Goal: Task Accomplishment & Management: Manage account settings

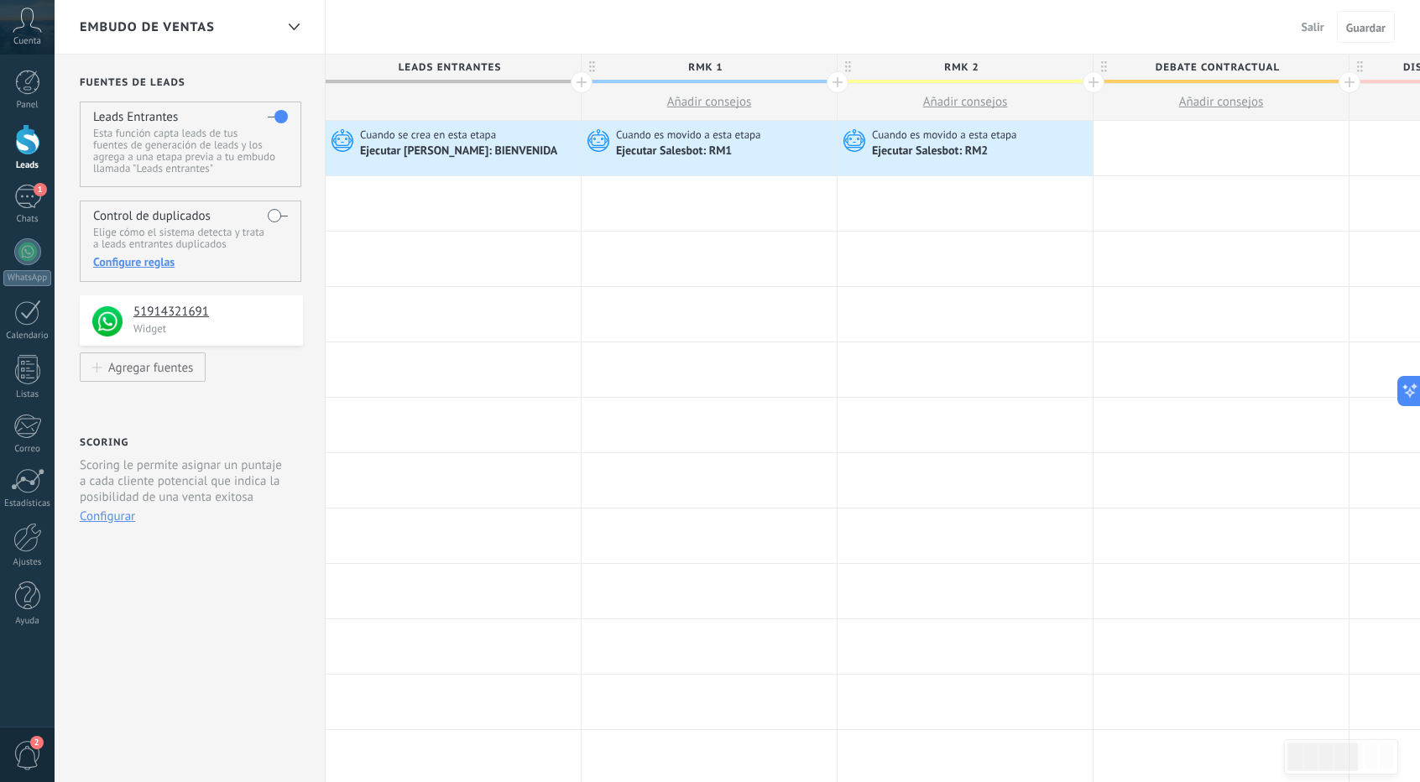
click at [40, 18] on icon at bounding box center [27, 20] width 29 height 25
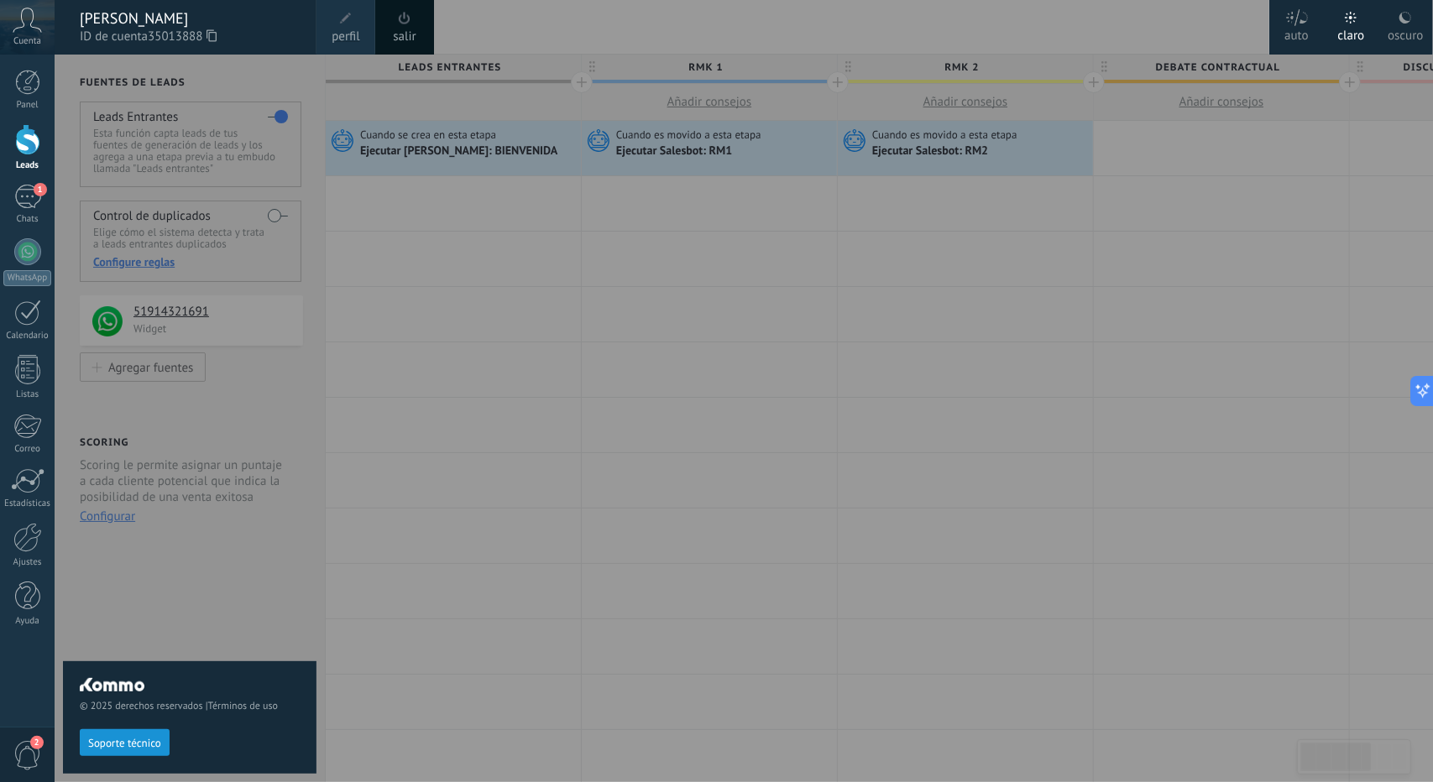
click at [21, 176] on div "Panel Leads 1 Chats WhatsApp Clientes" at bounding box center [27, 357] width 55 height 574
click at [26, 194] on div "1" at bounding box center [27, 197] width 27 height 24
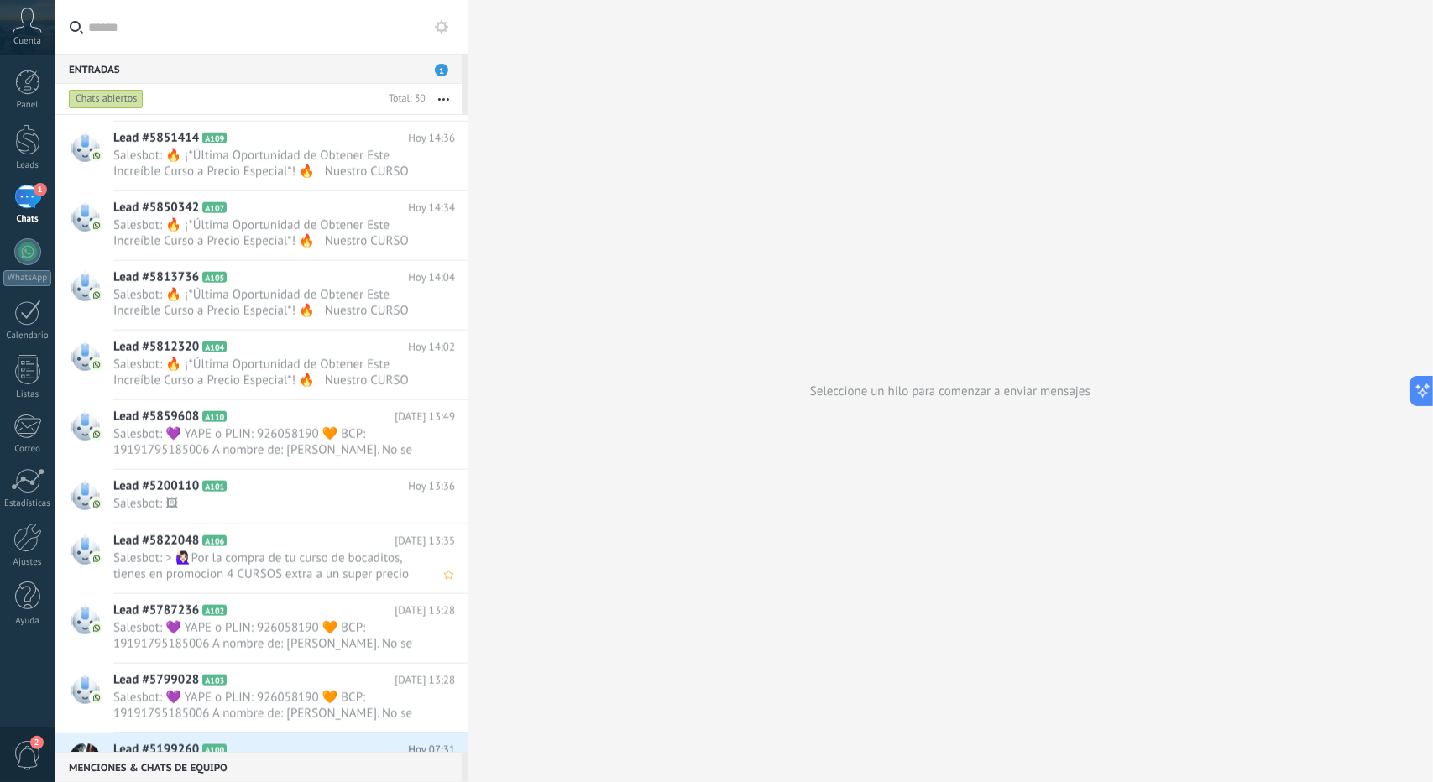
scroll to position [1422, 0]
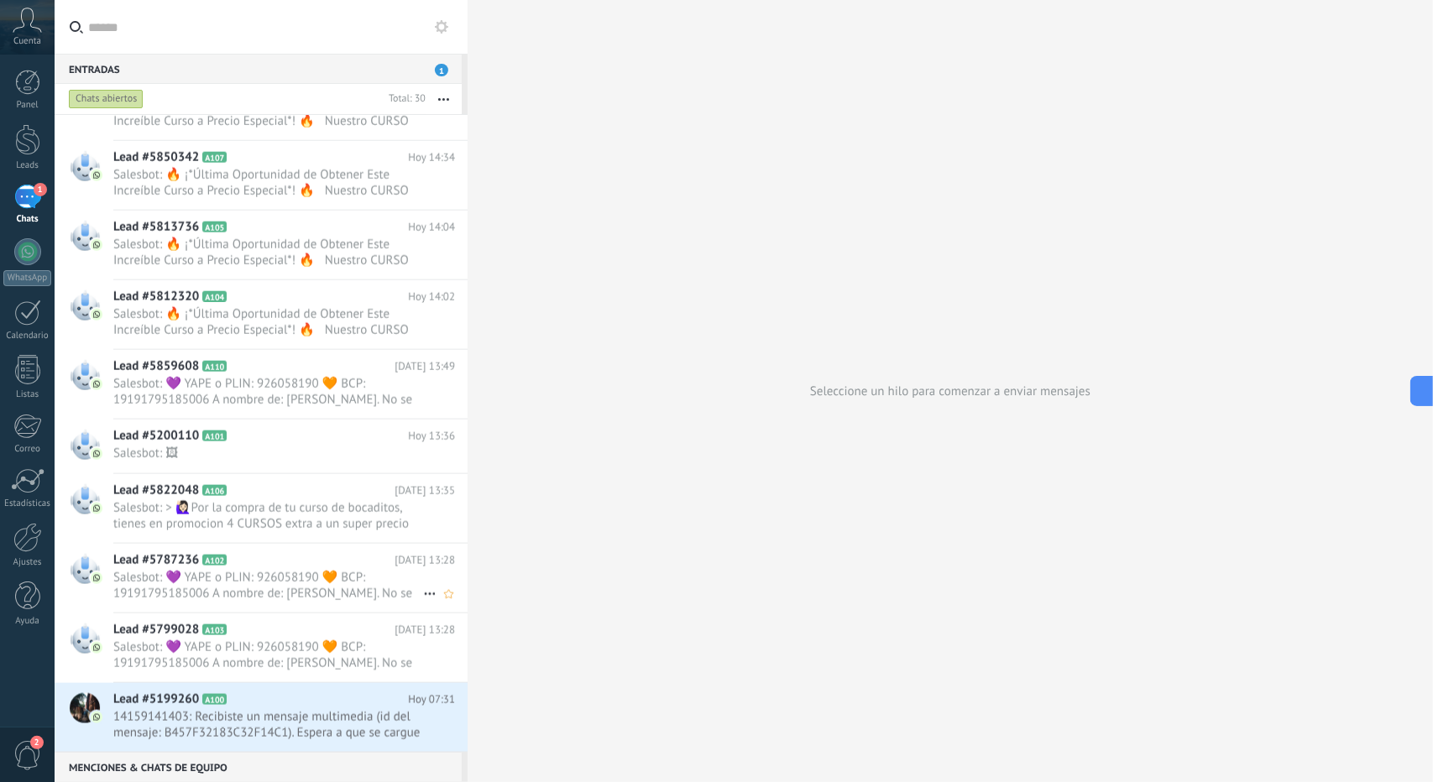
click at [191, 608] on div "Lead #5787236 A102 [DATE] 13:28 Salesbot: 💜 YAPE o PLIN: 926058190 🧡 BCP: 19191…" at bounding box center [290, 578] width 354 height 69
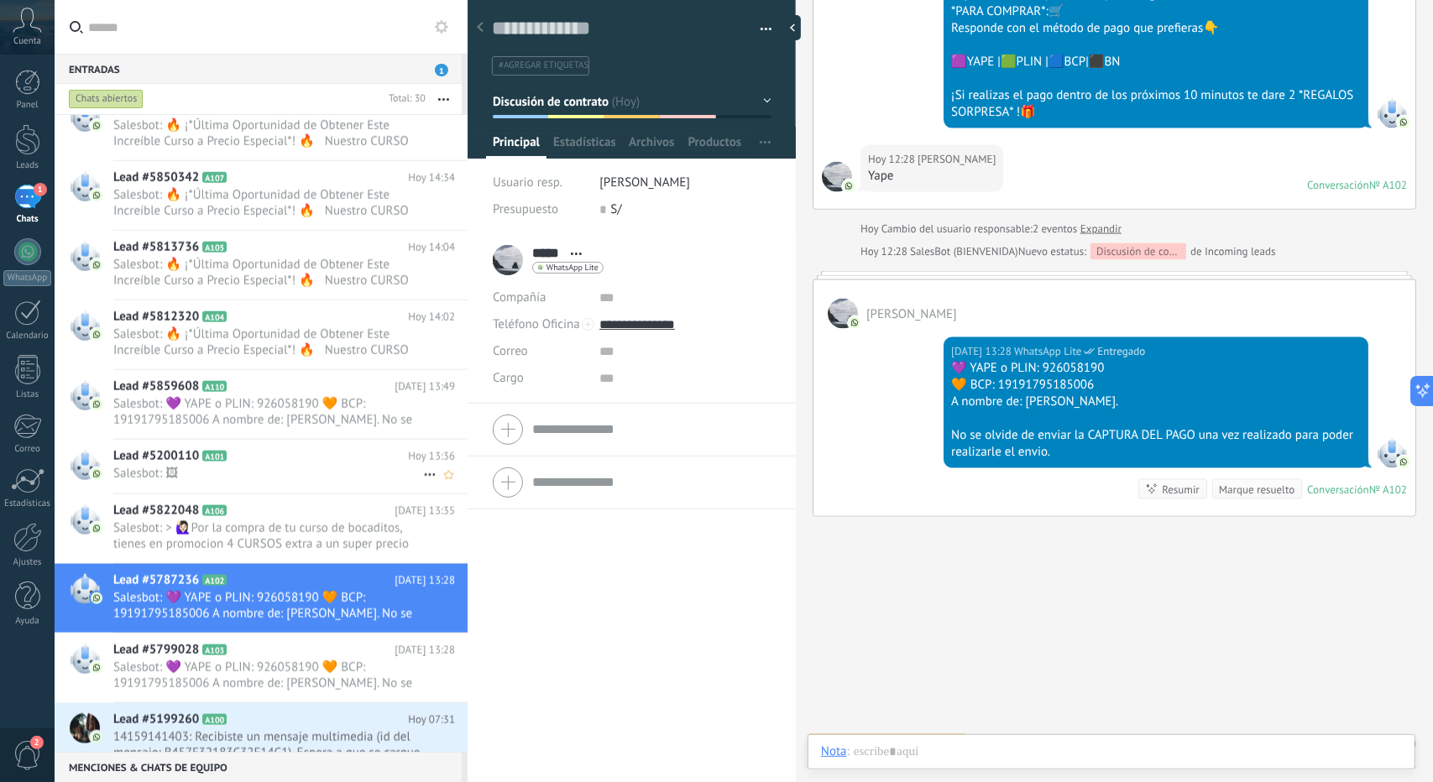
scroll to position [1422, 0]
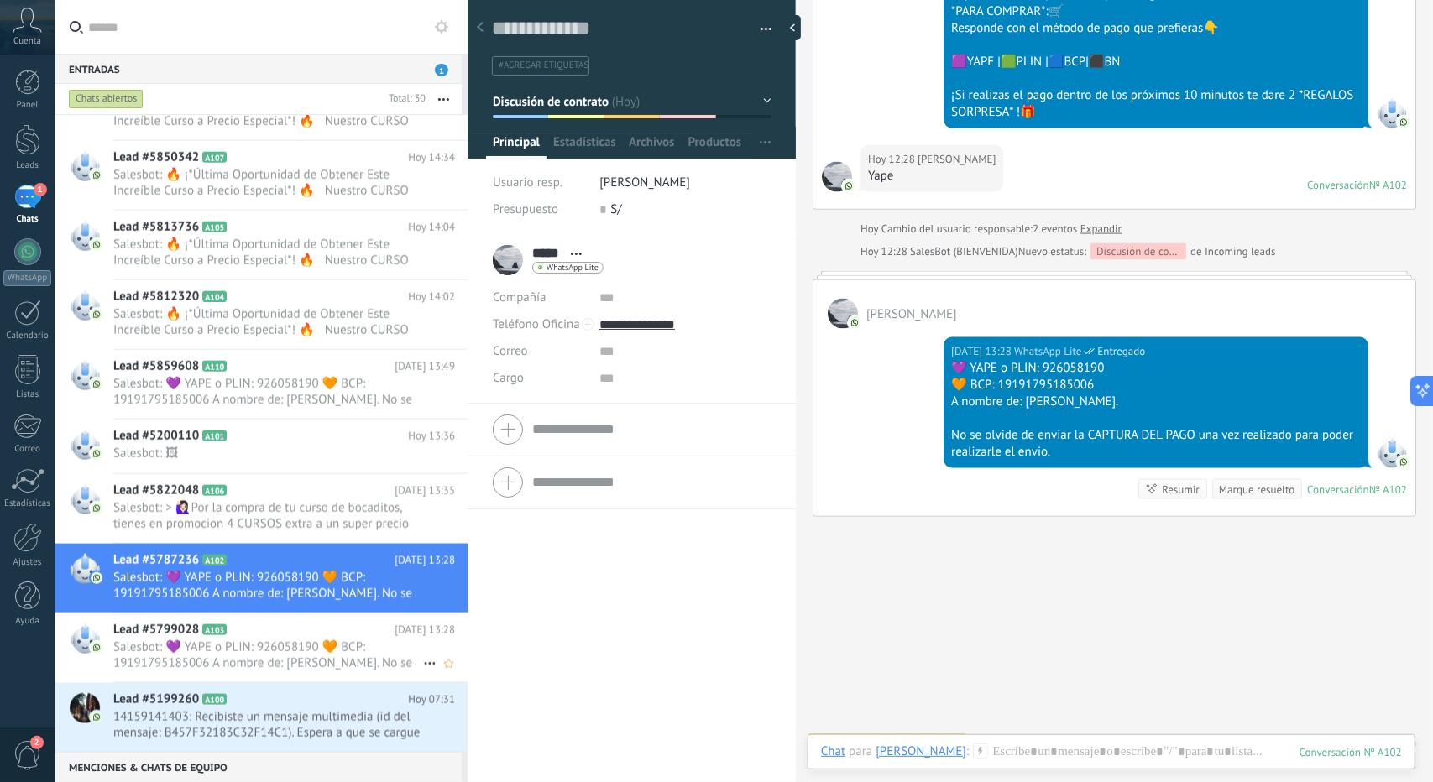
click at [203, 634] on div "Lead #5799028 A103 [DATE] 13:28 Salesbot: 💜 YAPE o PLIN: 926058190 🧡 BCP: 19191…" at bounding box center [290, 648] width 354 height 69
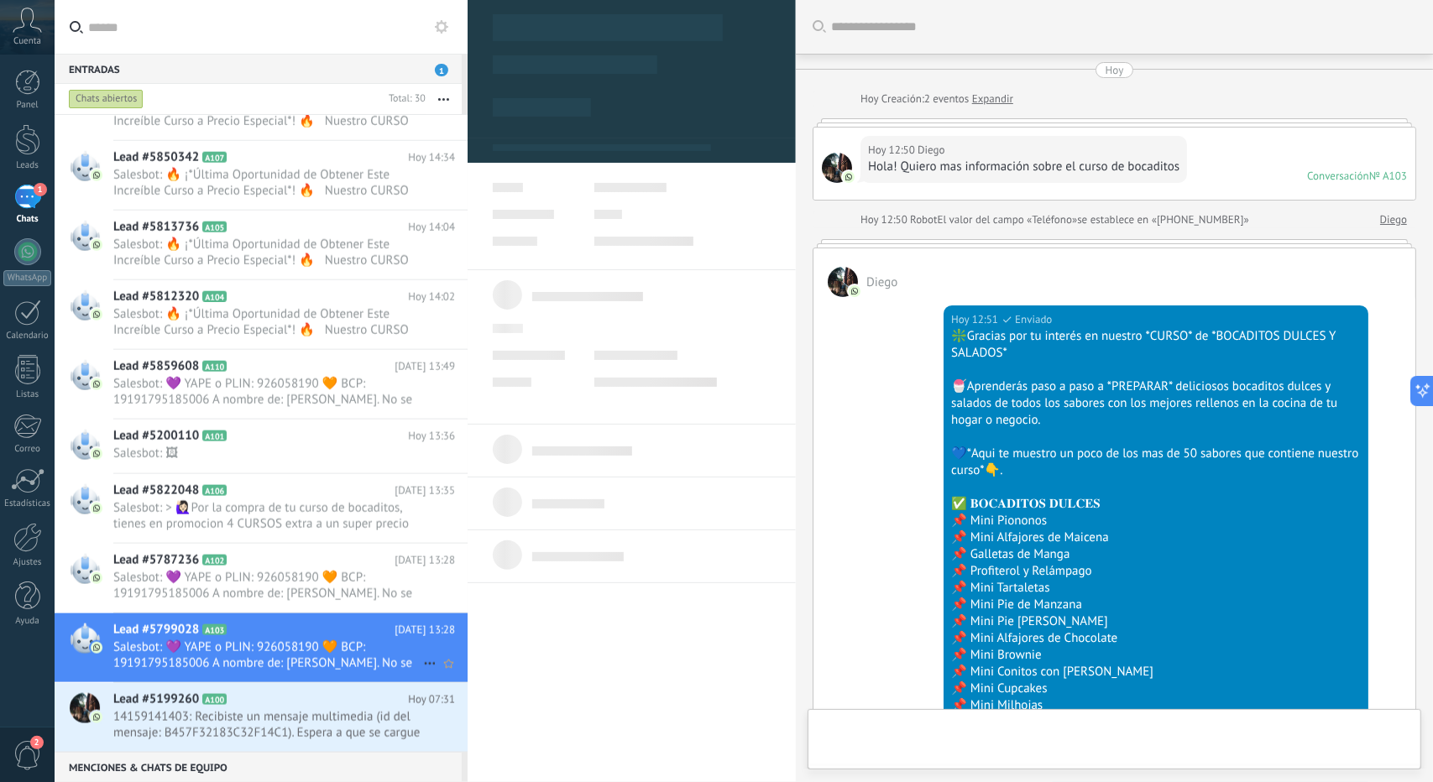
scroll to position [2046, 0]
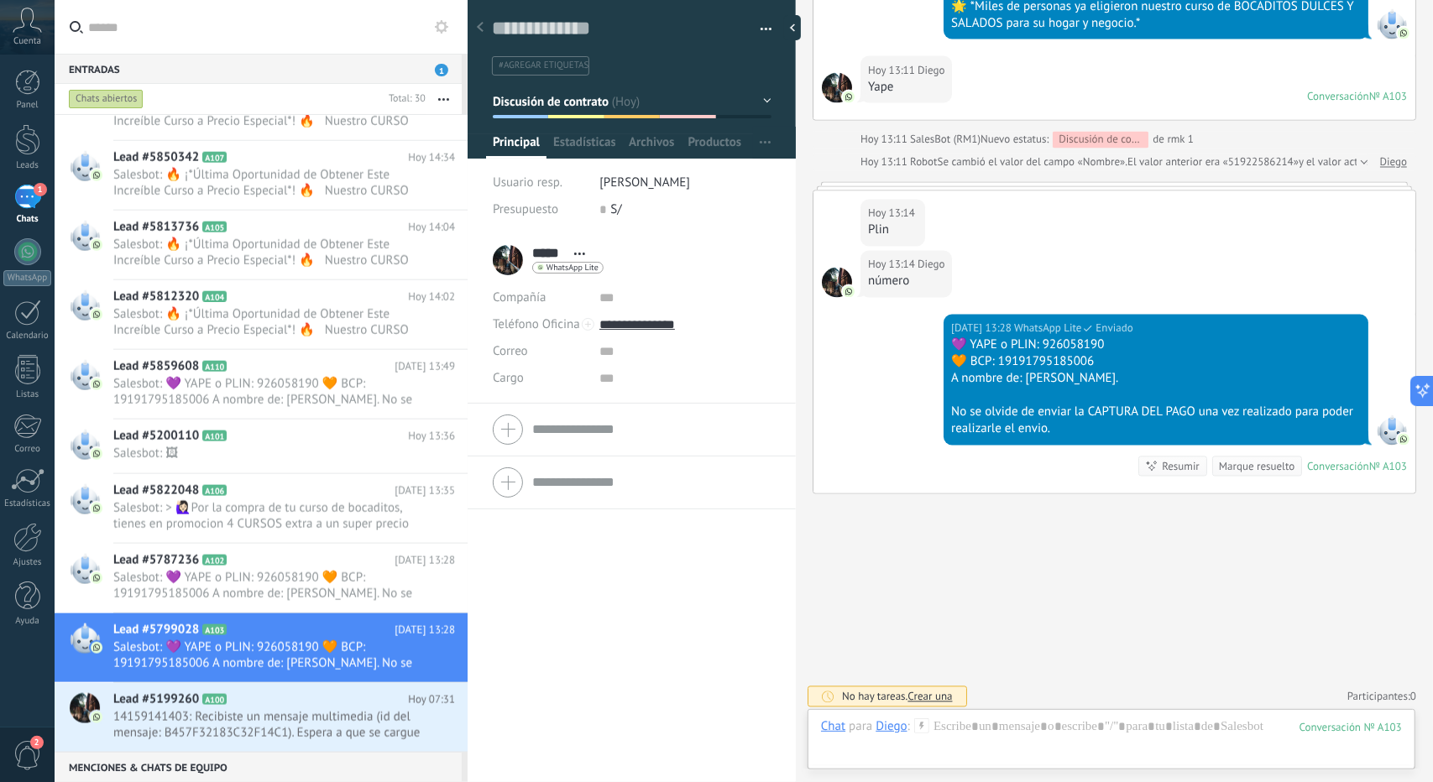
click at [616, 109] on button "Discusión de contrato" at bounding box center [632, 101] width 279 height 30
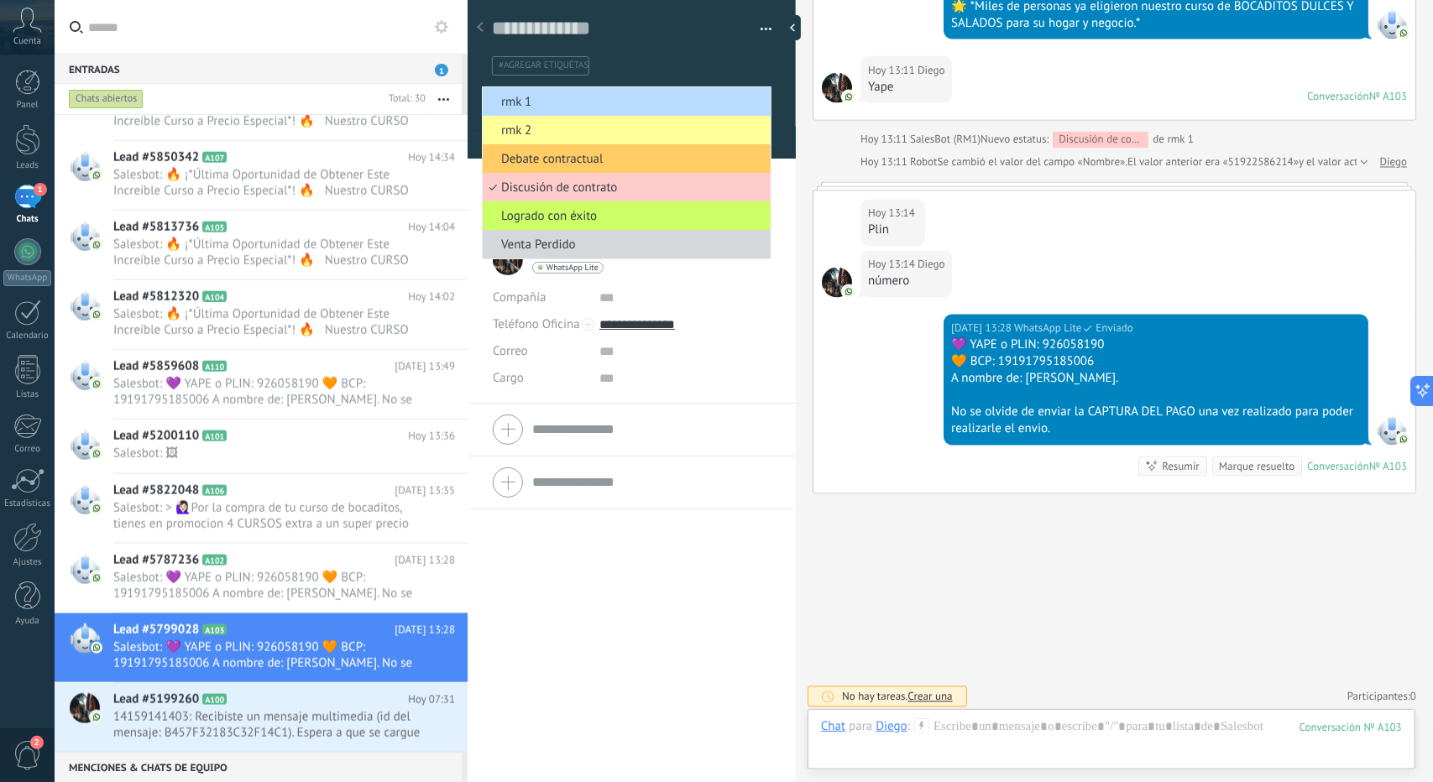
click at [560, 107] on span "rmk 1" at bounding box center [624, 102] width 283 height 16
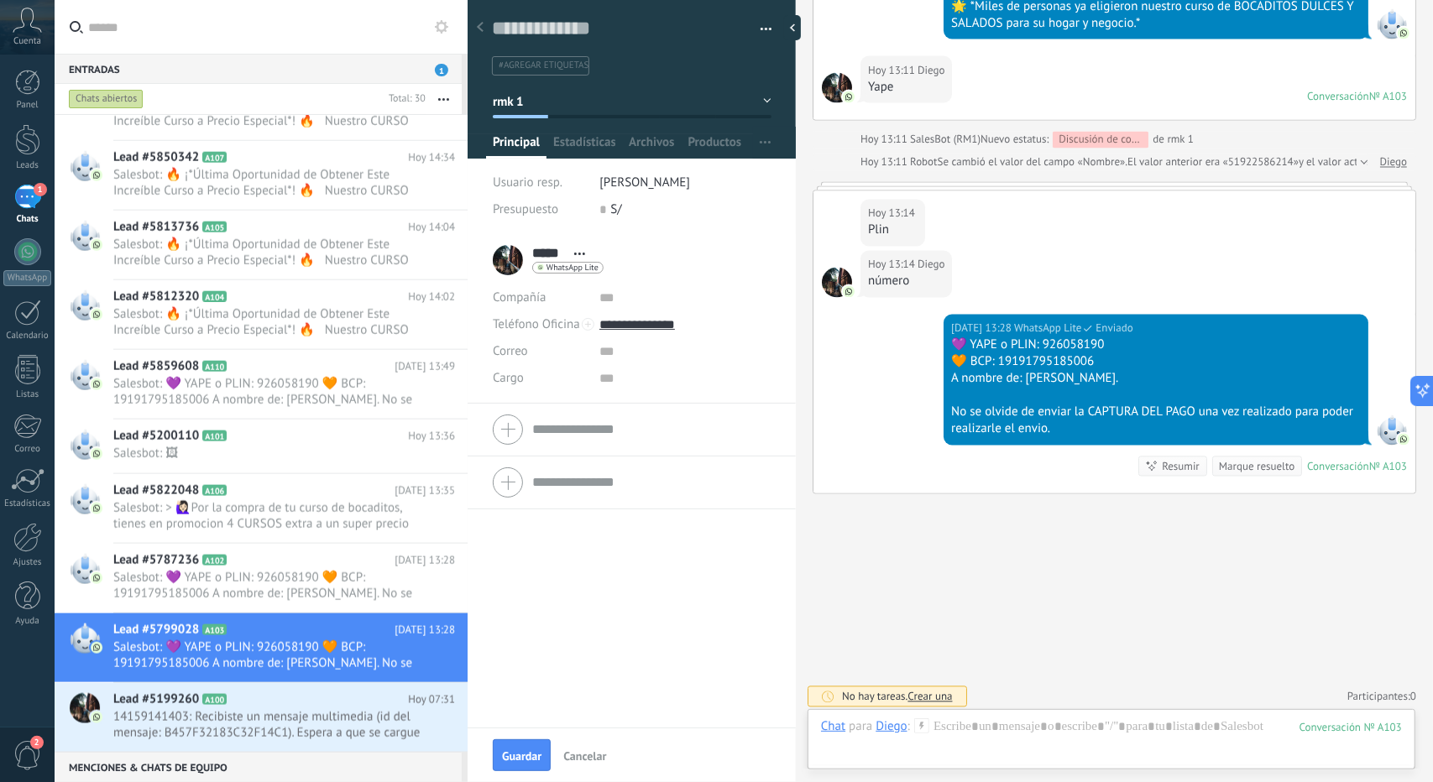
click at [530, 751] on span "Guardar" at bounding box center [521, 756] width 39 height 12
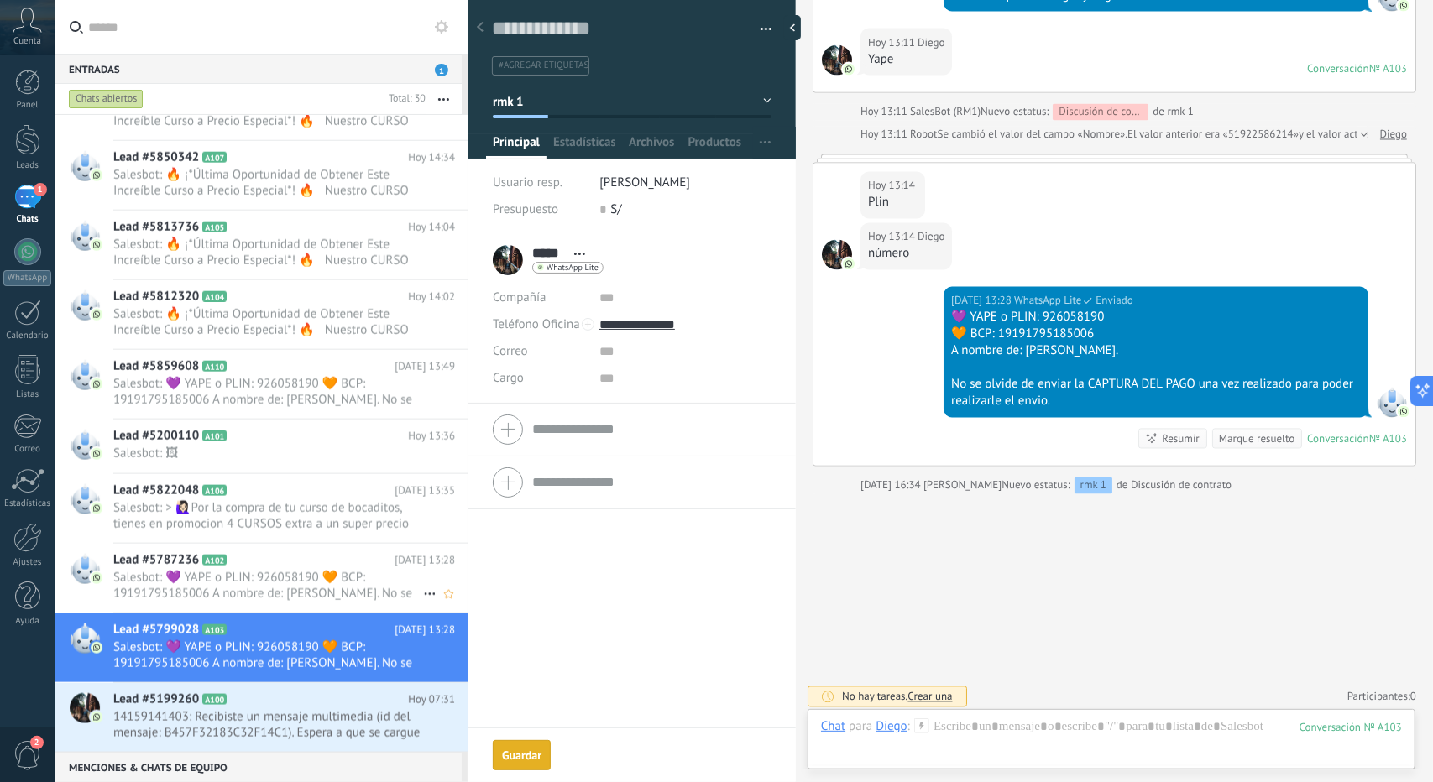
click at [284, 563] on h2 "Lead #5787236 A102" at bounding box center [253, 560] width 281 height 17
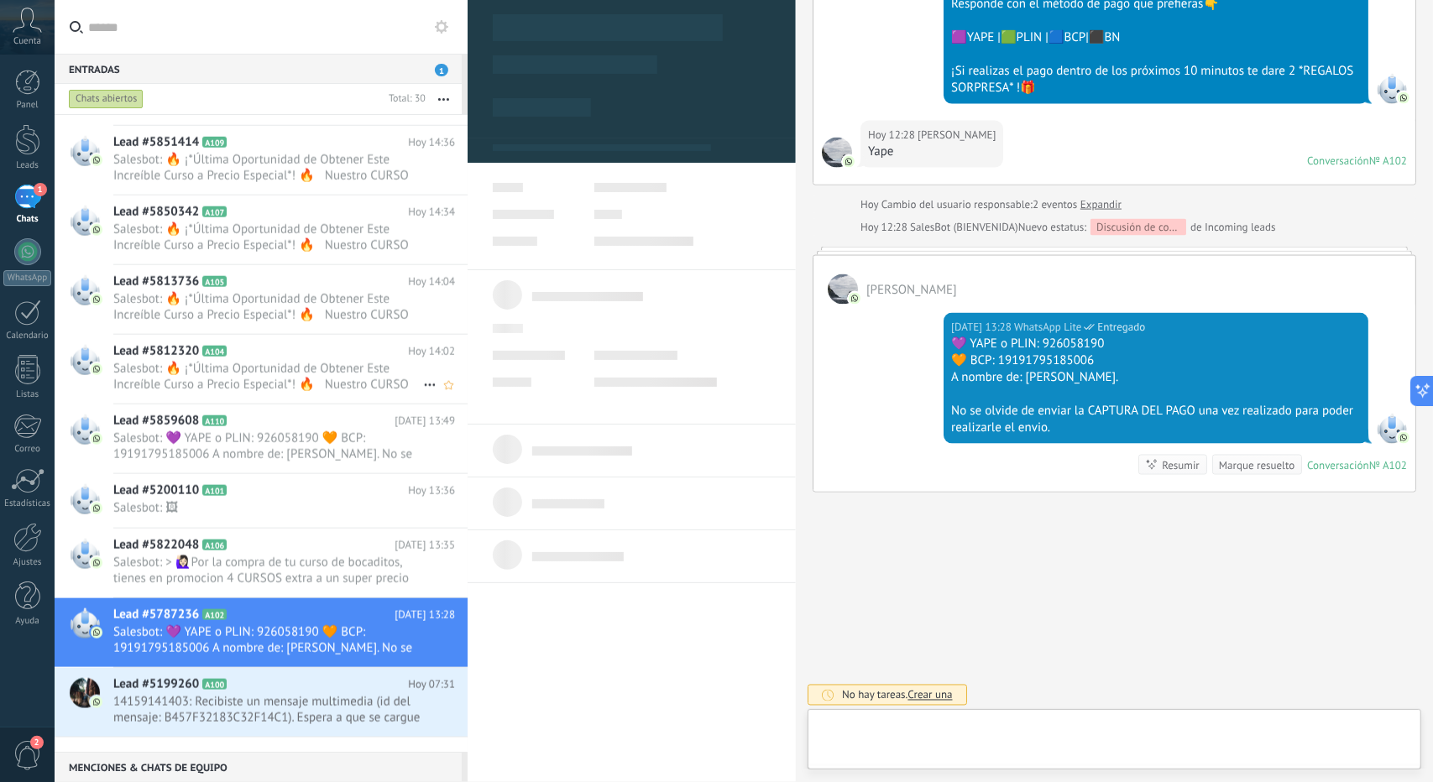
scroll to position [25, 0]
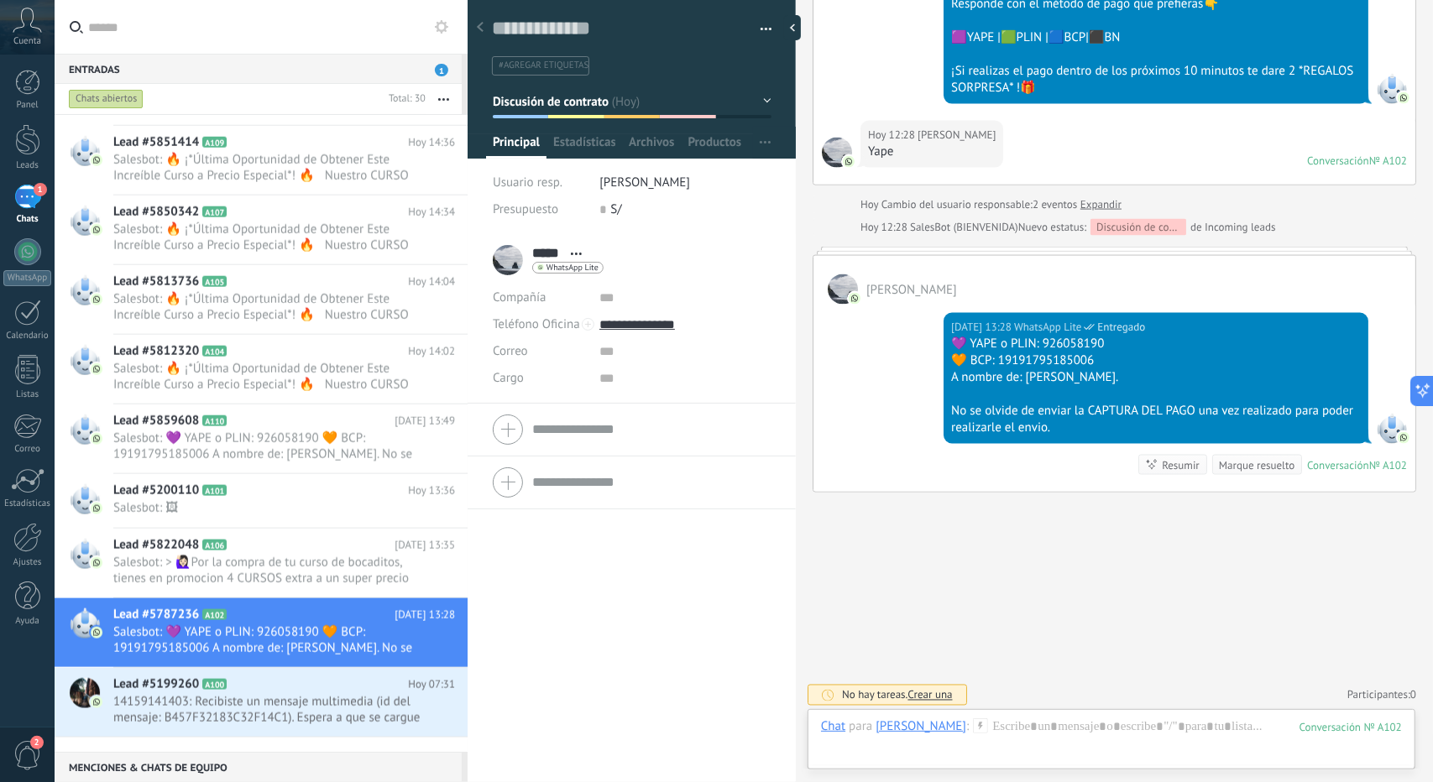
click at [556, 103] on span "Discusión de contrato" at bounding box center [551, 101] width 117 height 16
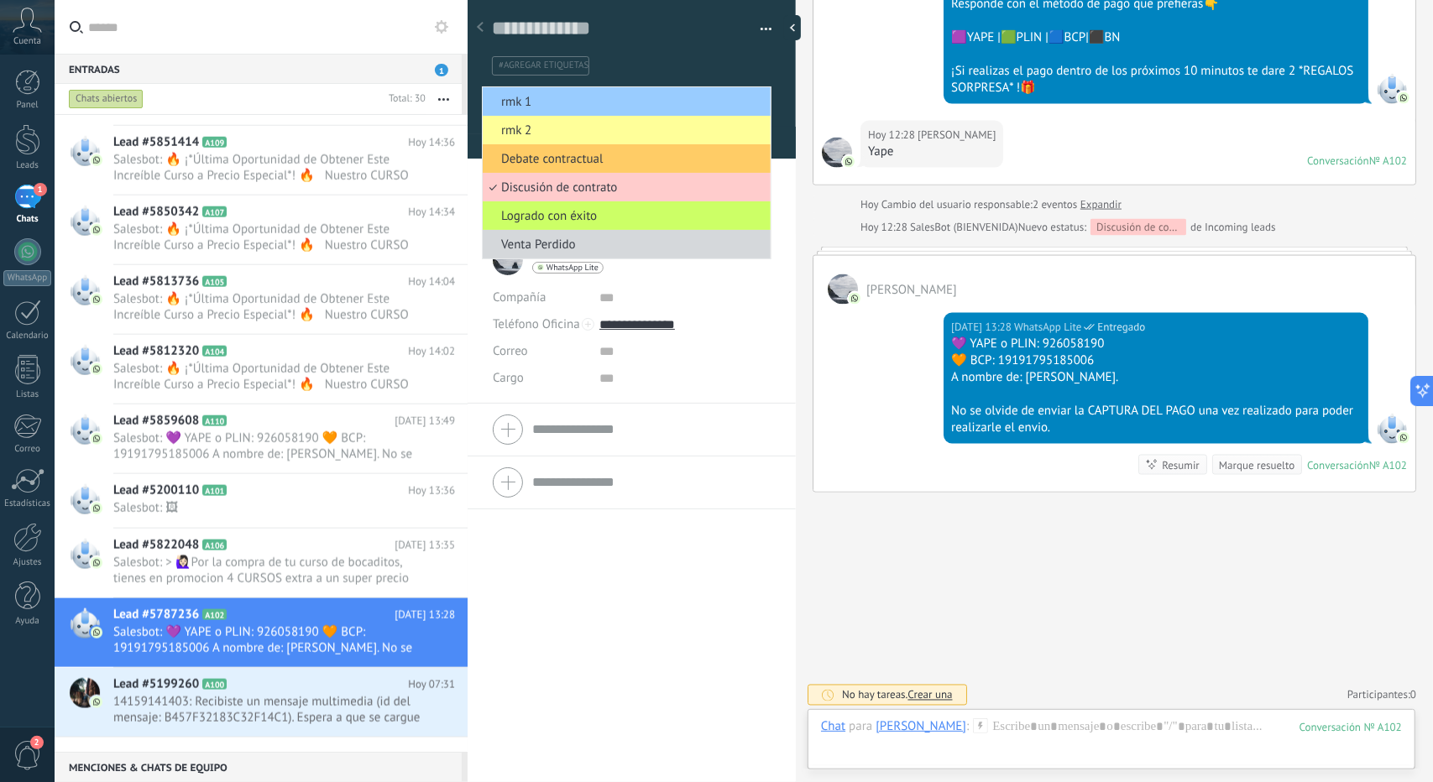
click at [556, 103] on span "rmk 1" at bounding box center [624, 102] width 283 height 16
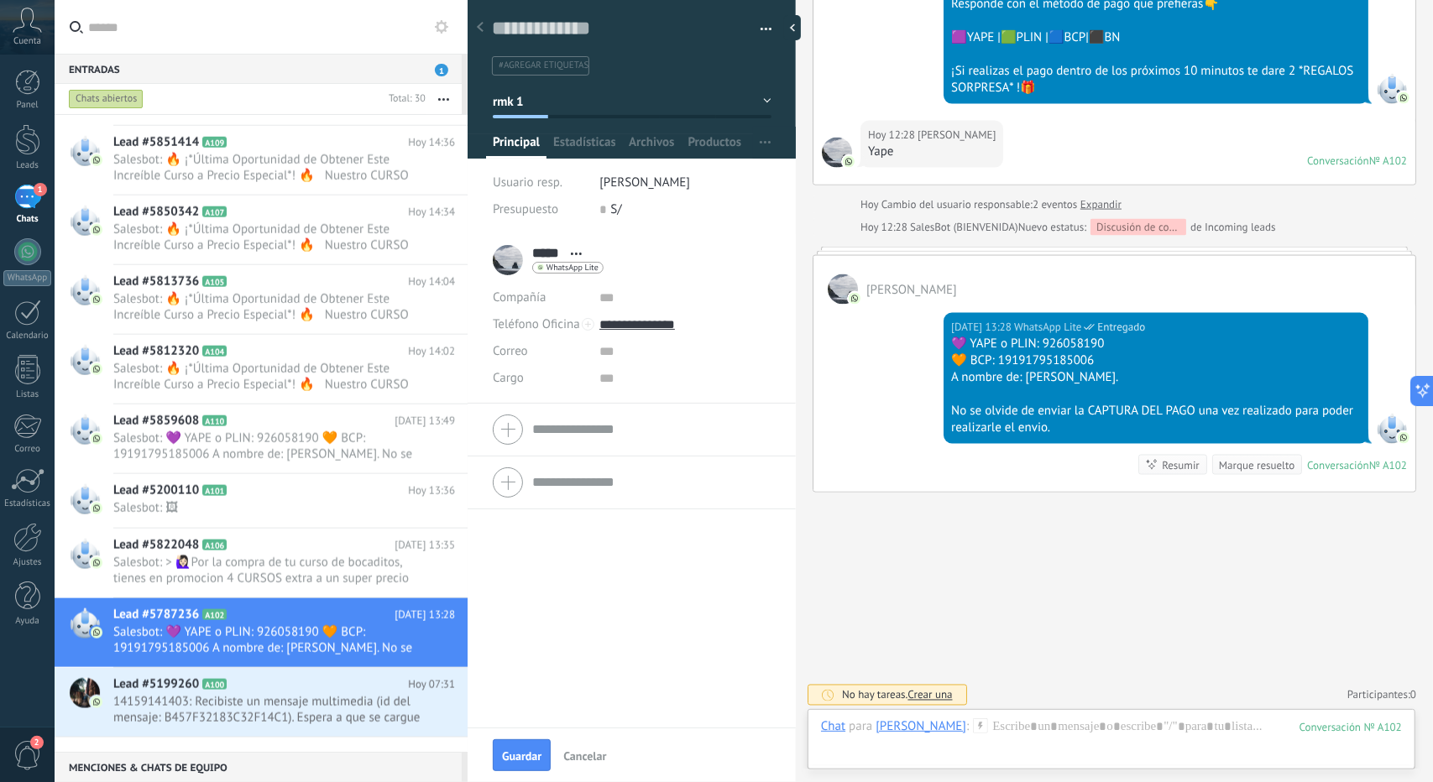
click at [521, 755] on span "Guardar" at bounding box center [521, 756] width 39 height 12
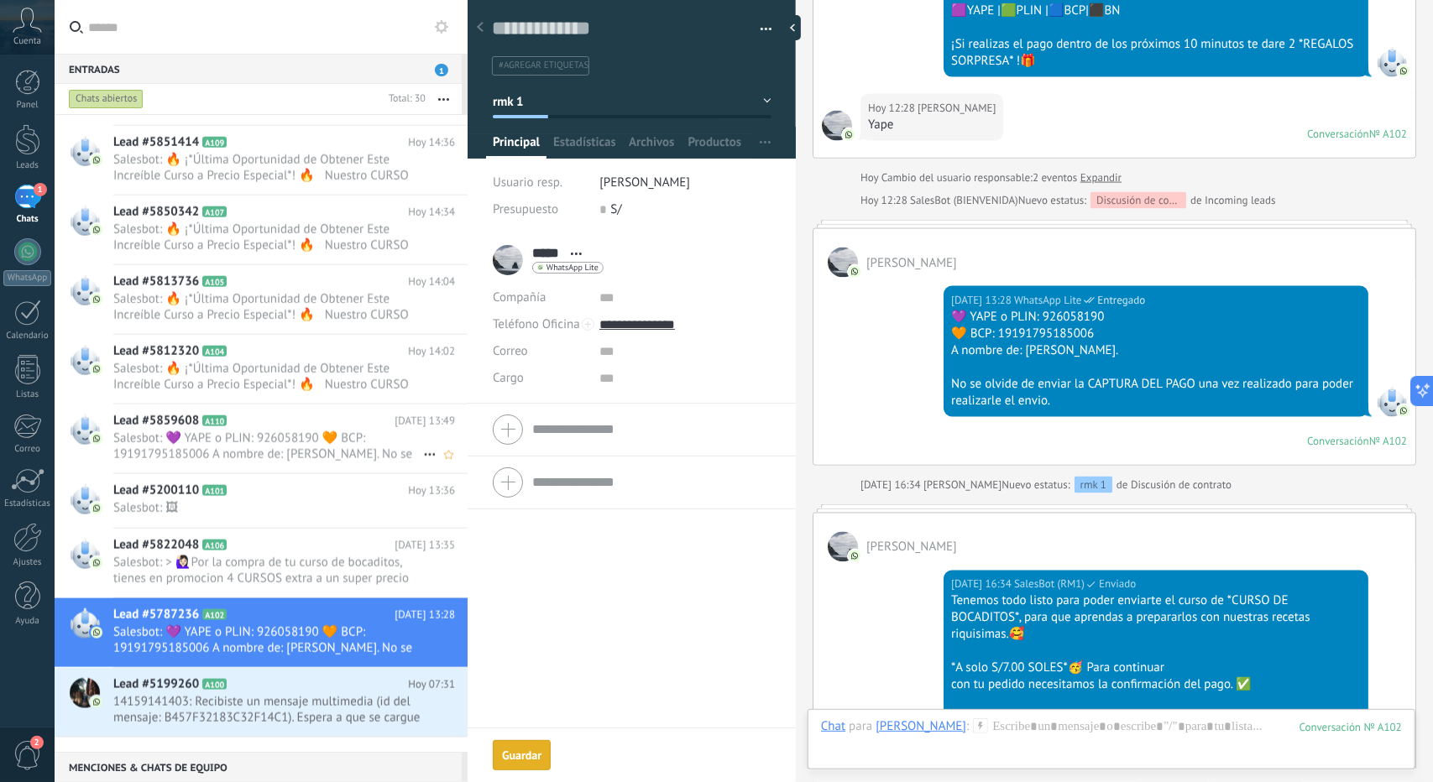
scroll to position [1628, 0]
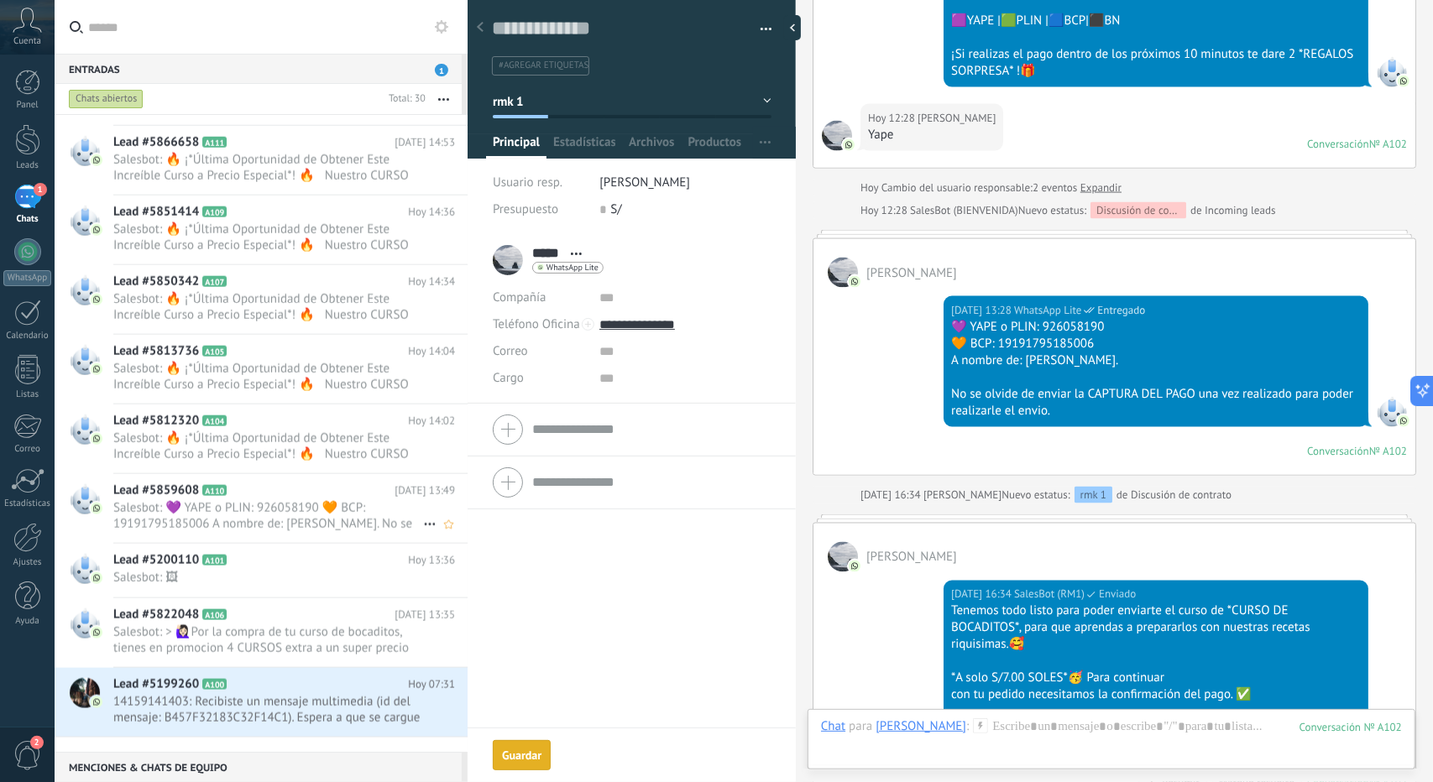
click at [258, 527] on span "Salesbot: 💜 YAPE o PLIN: 926058190 🧡 BCP: 19191795185006 A nombre de: [PERSON_N…" at bounding box center [268, 516] width 310 height 32
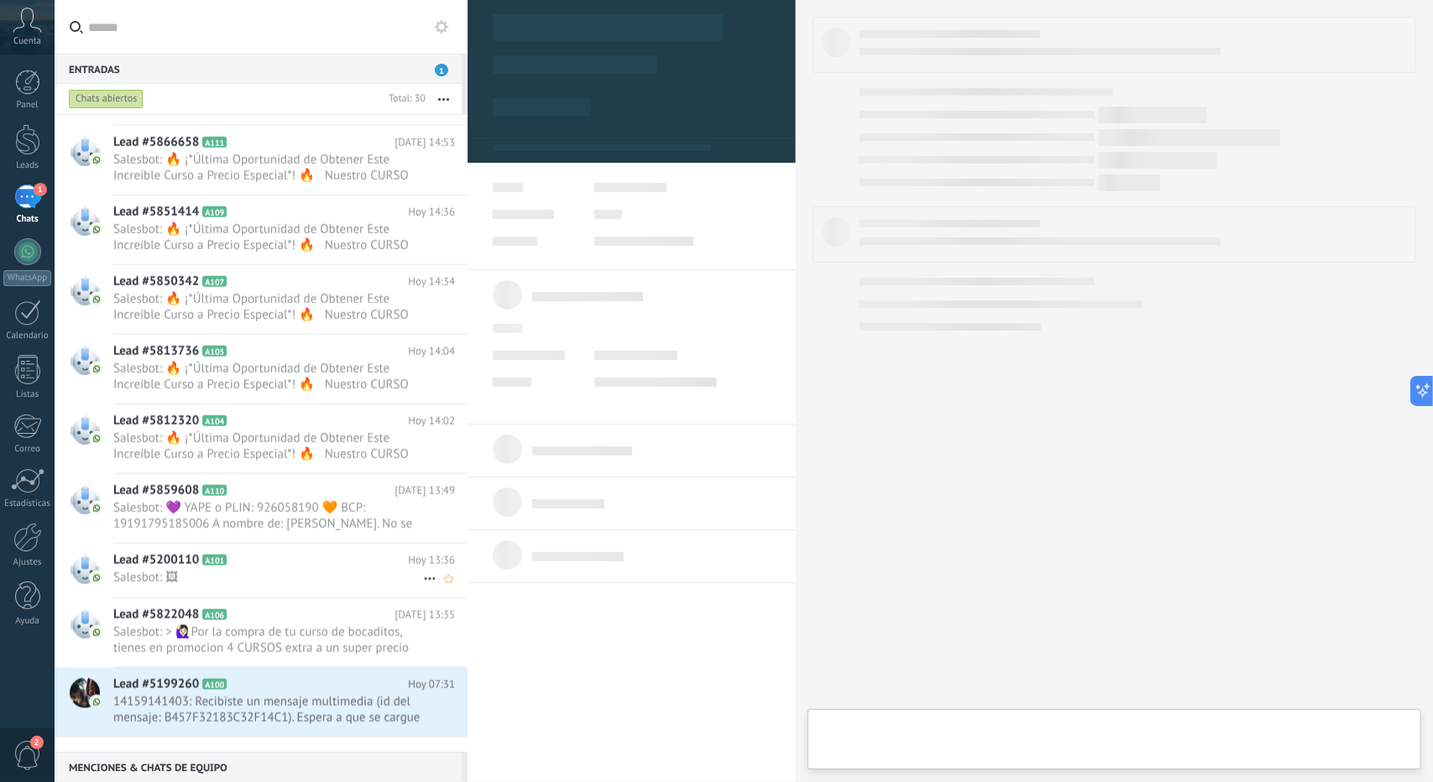
click at [250, 582] on span "Salesbot: 🖼" at bounding box center [268, 578] width 310 height 16
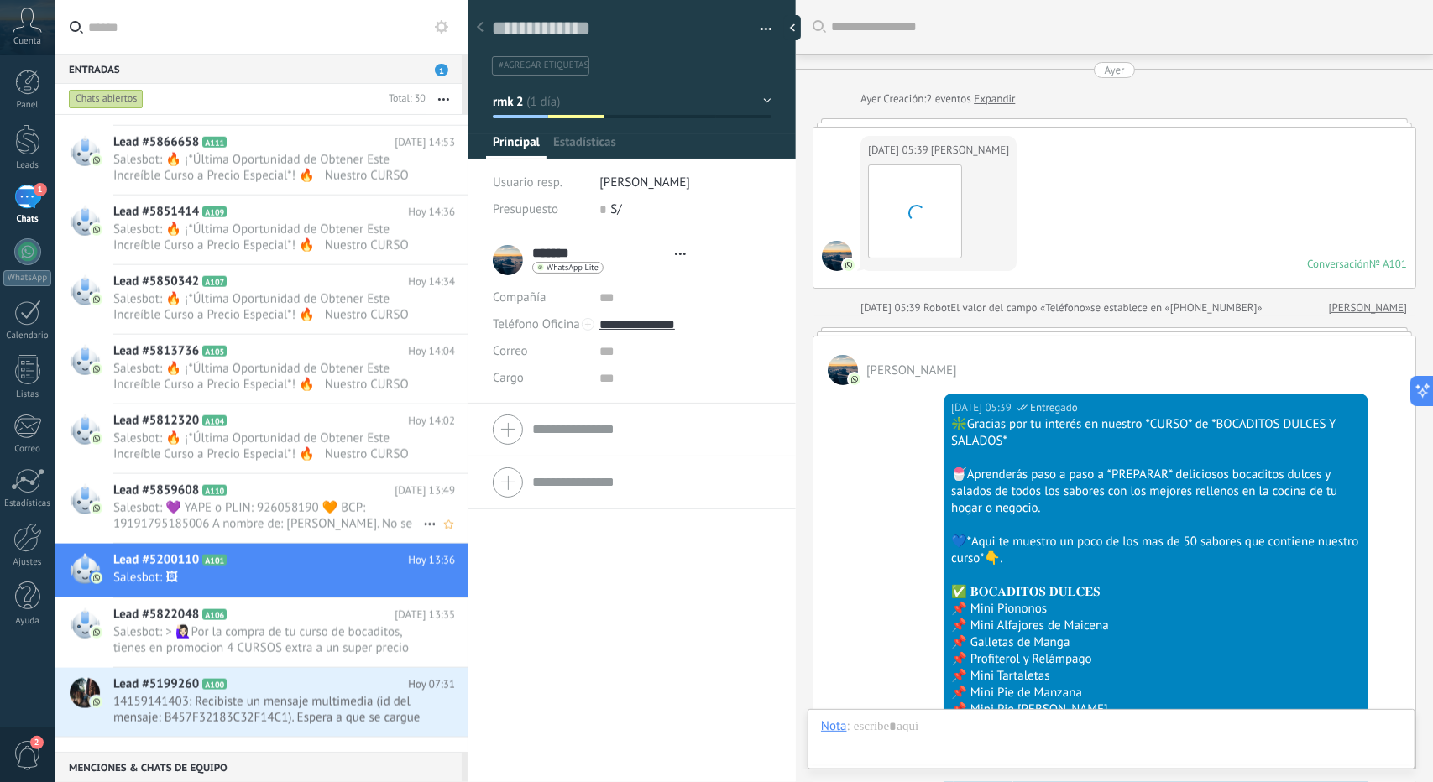
scroll to position [3748, 0]
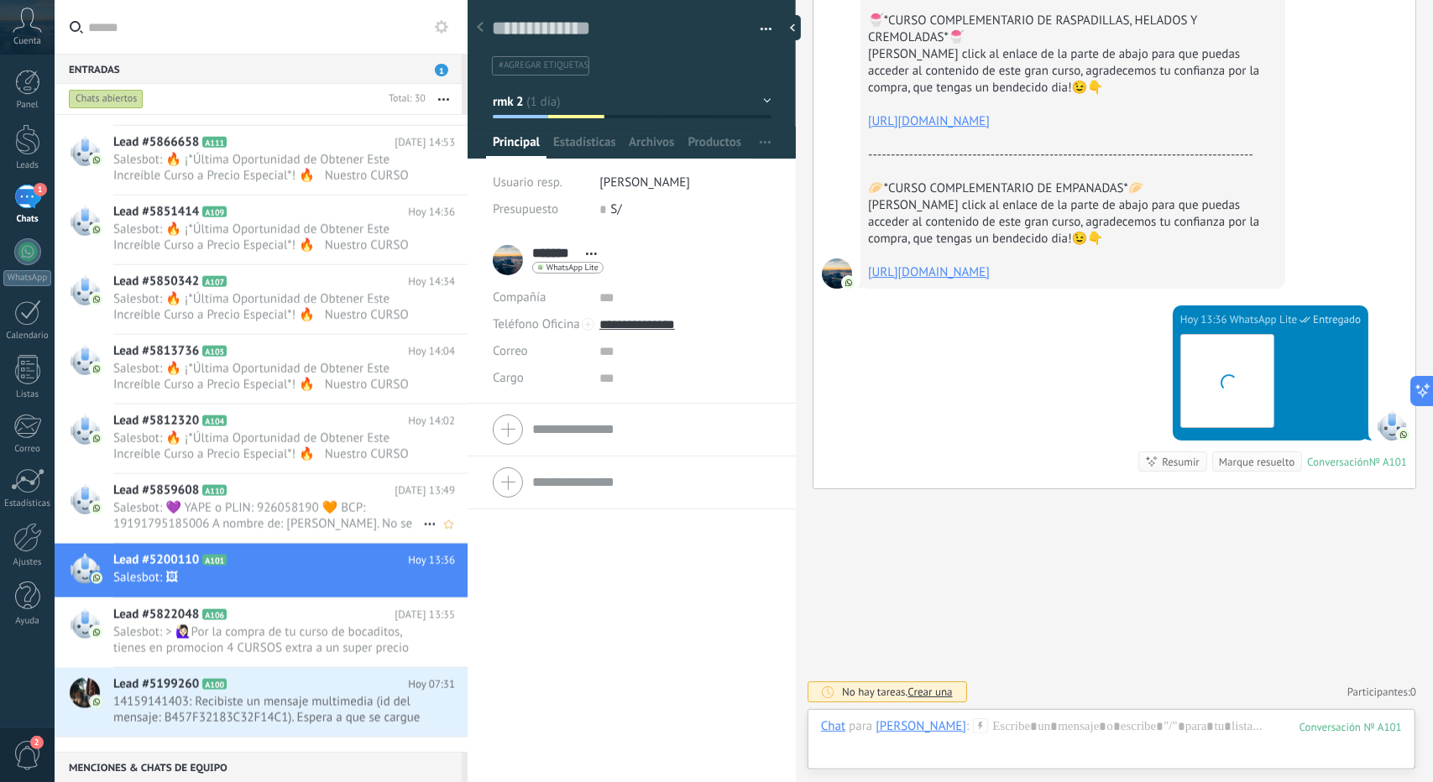
click at [257, 528] on span "Salesbot: 💜 YAPE o PLIN: 926058190 🧡 BCP: 19191795185006 A nombre de: [PERSON_N…" at bounding box center [268, 516] width 310 height 32
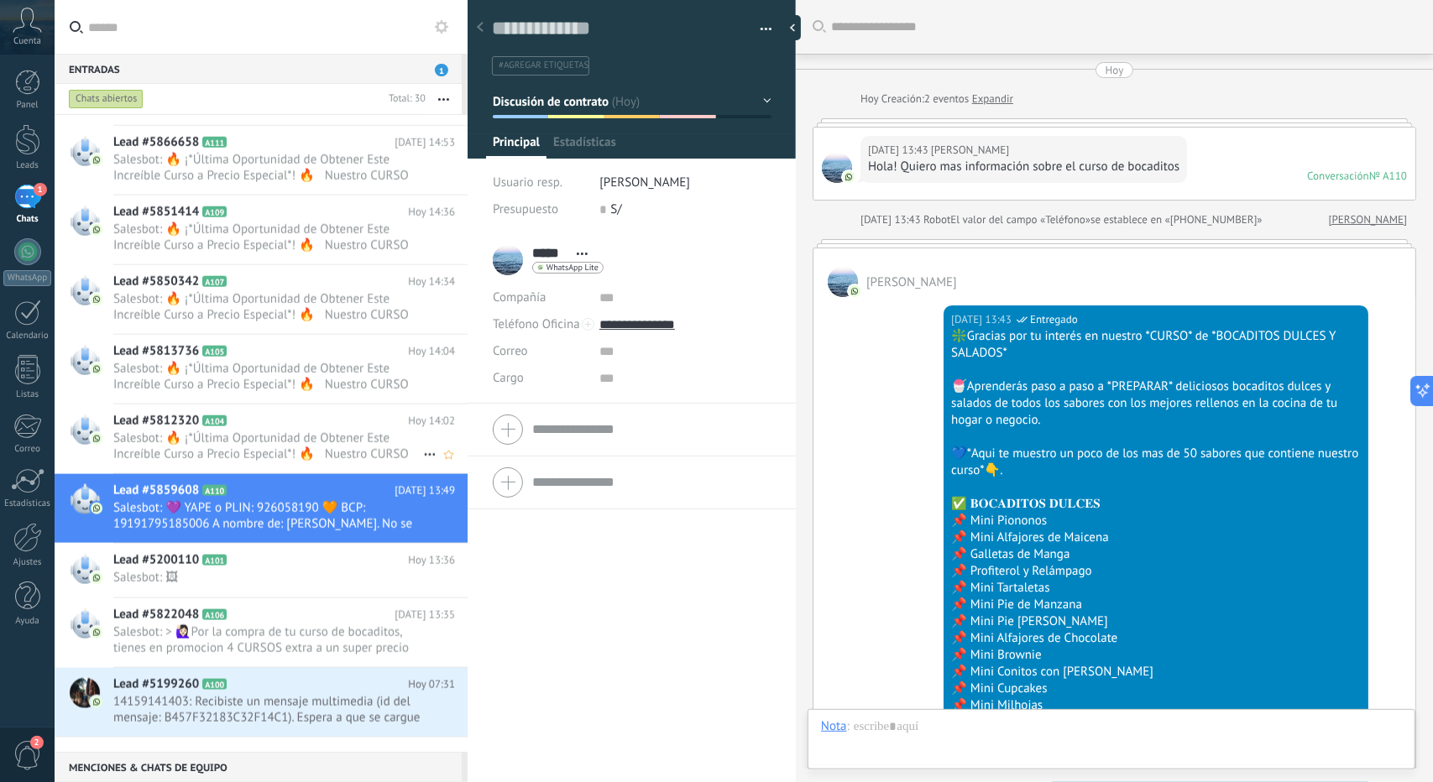
scroll to position [1534, 0]
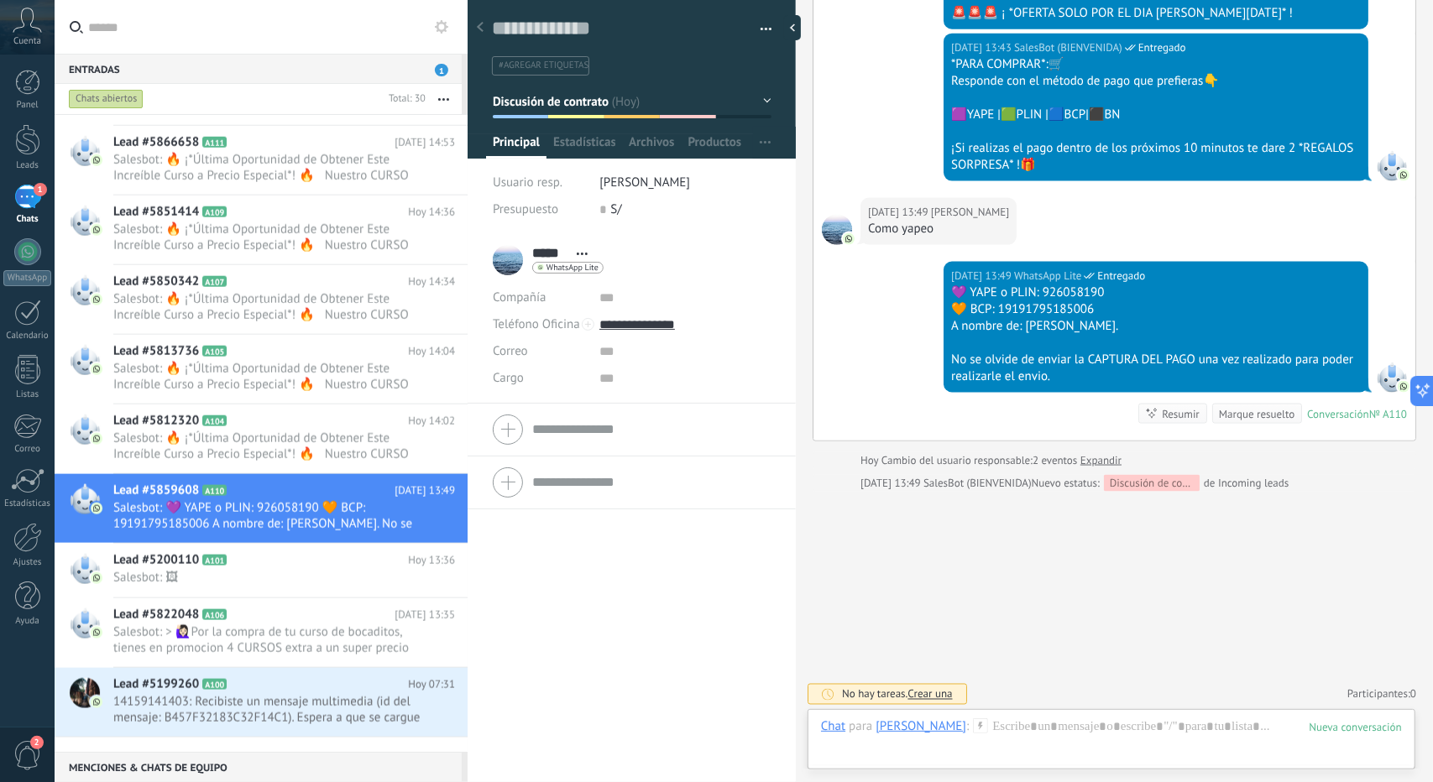
click at [535, 115] on button "Discusión de contrato" at bounding box center [632, 101] width 279 height 30
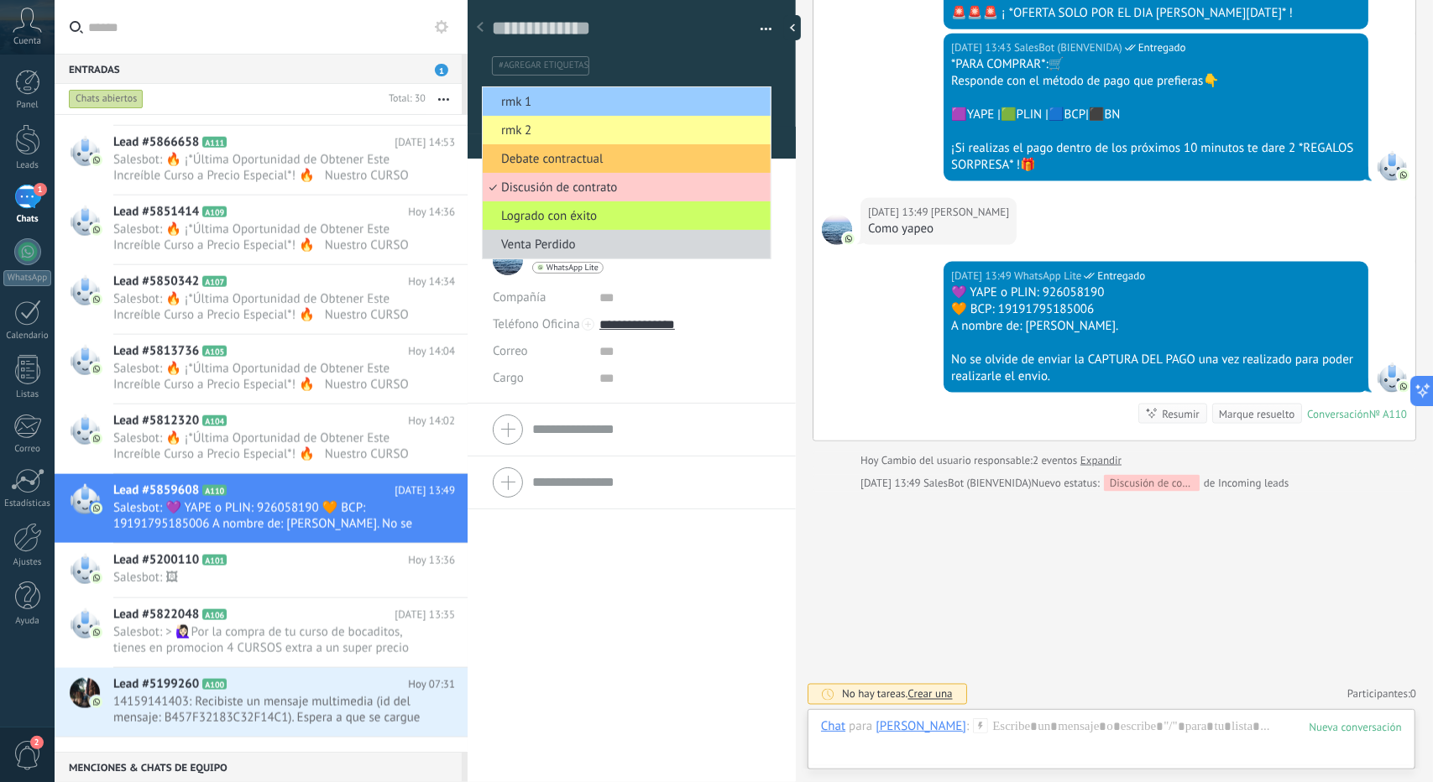
click at [535, 112] on li "rmk 1" at bounding box center [627, 101] width 288 height 29
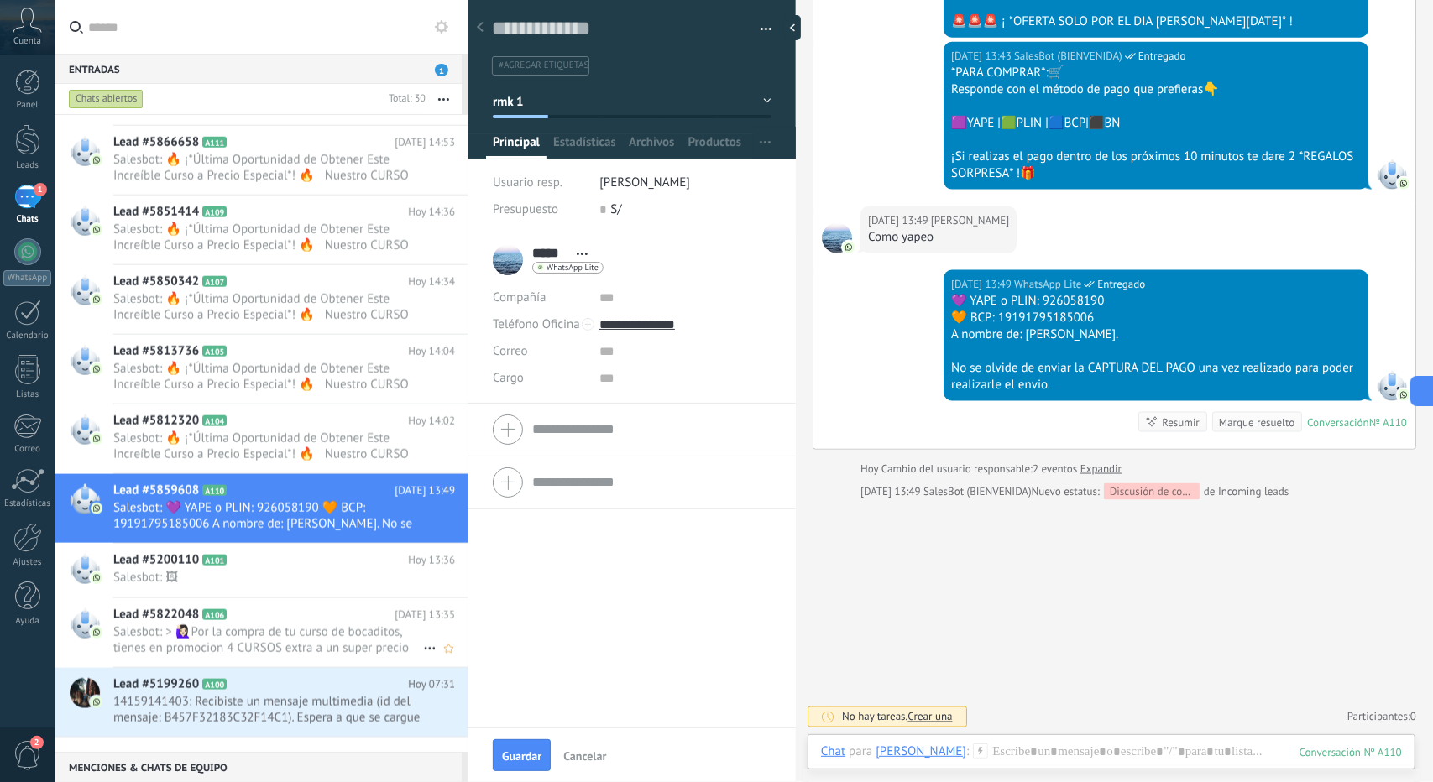
scroll to position [1523, 0]
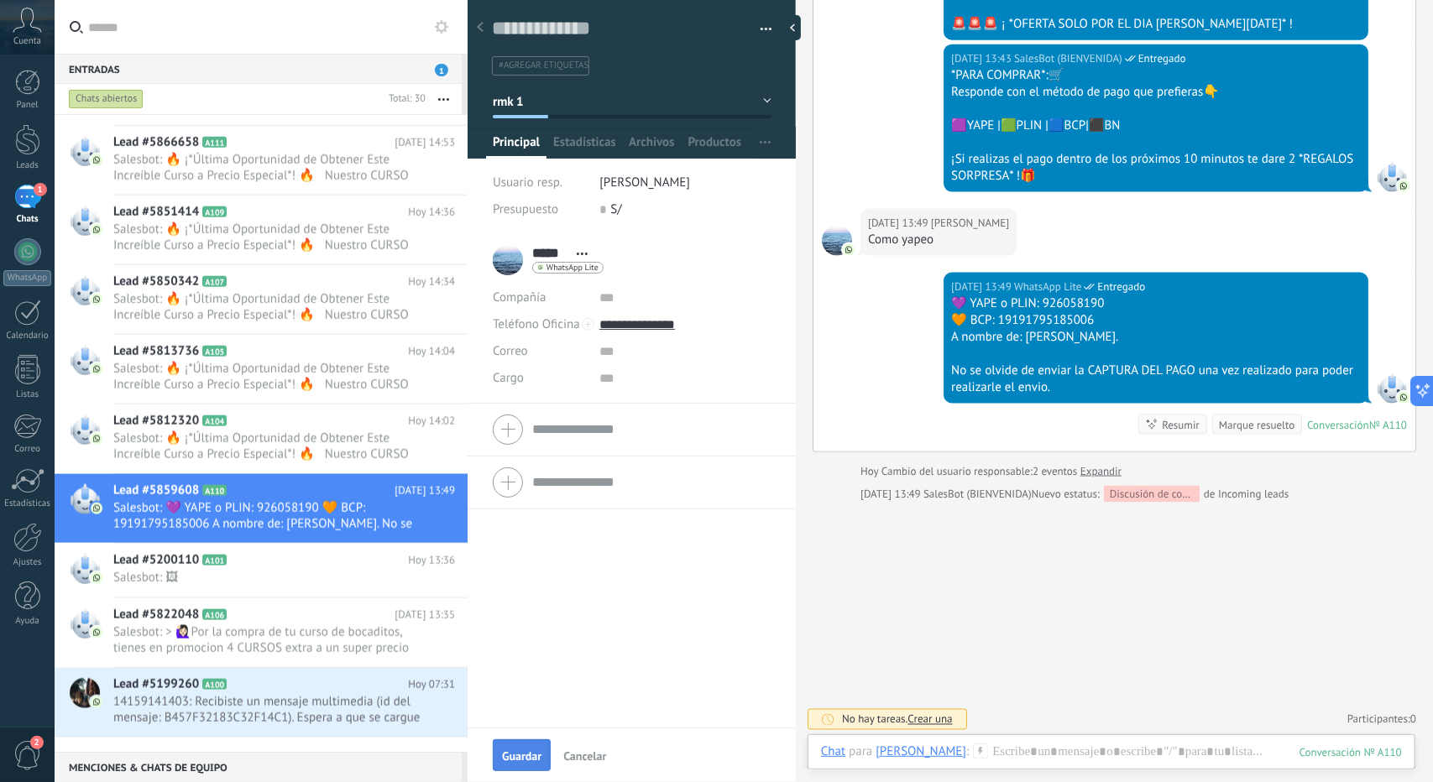
click at [523, 748] on button "Guardar" at bounding box center [522, 755] width 58 height 32
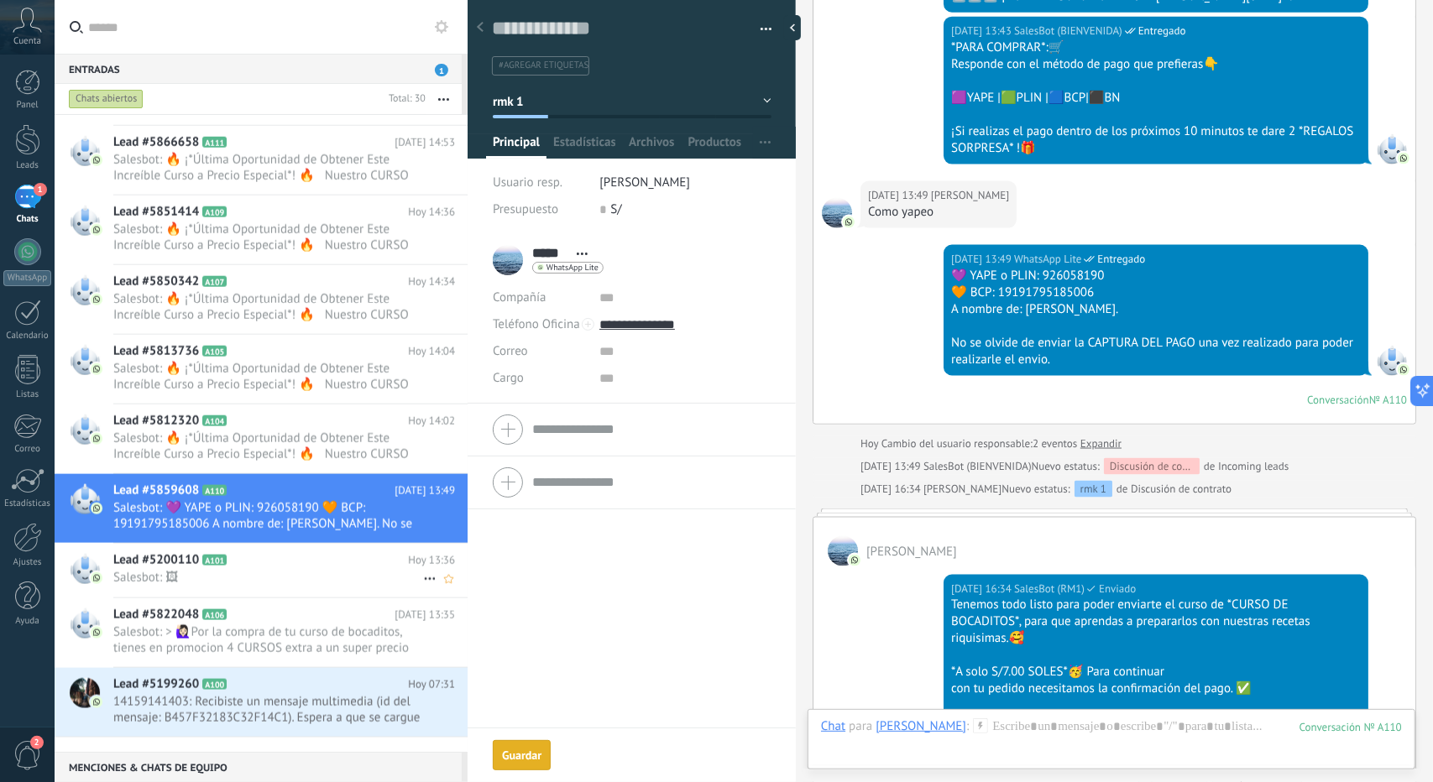
scroll to position [1546, 0]
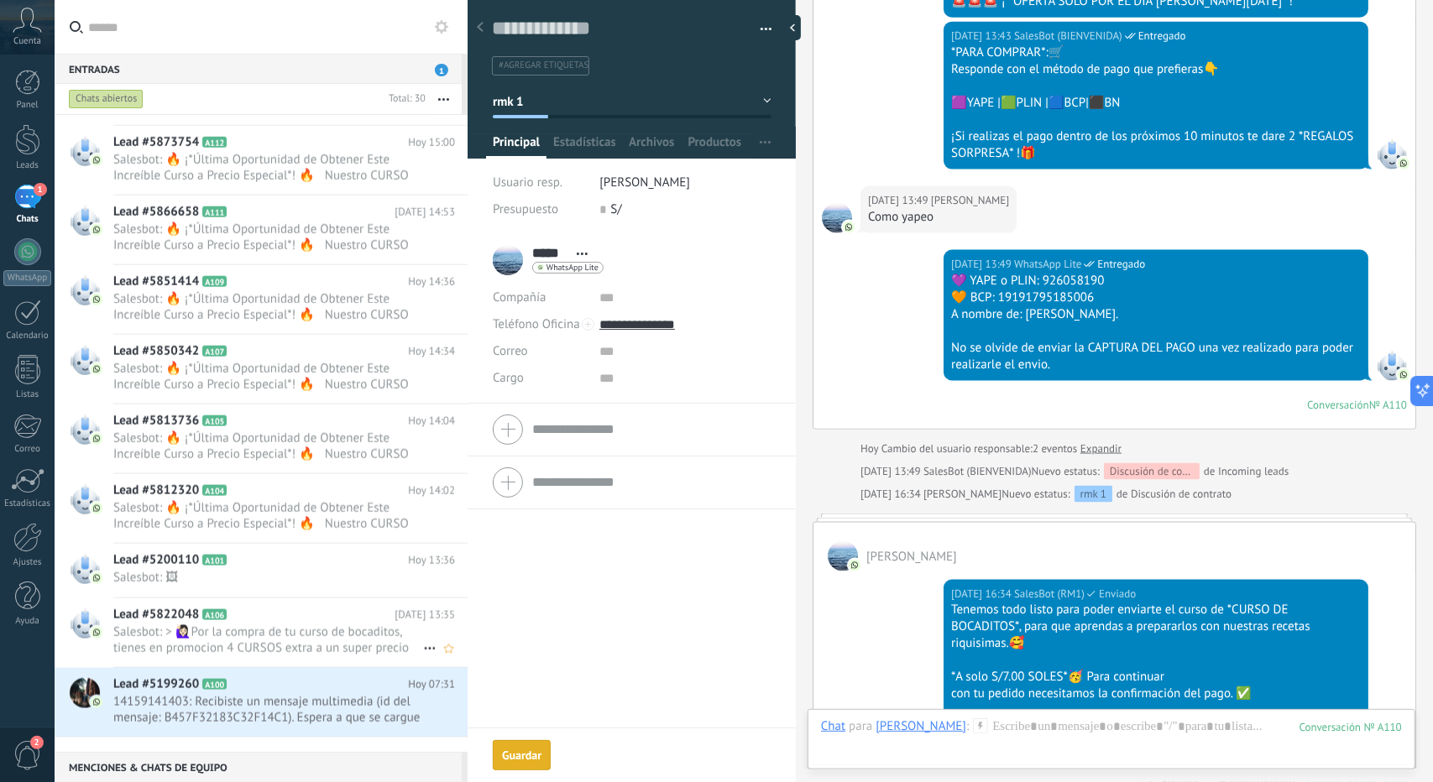
click at [332, 615] on div "Lead #5822048 A106 [DATE] 13:35 Salesbot: > 🙋🏻‍♀Por la compra de tu curso de bo…" at bounding box center [290, 632] width 354 height 69
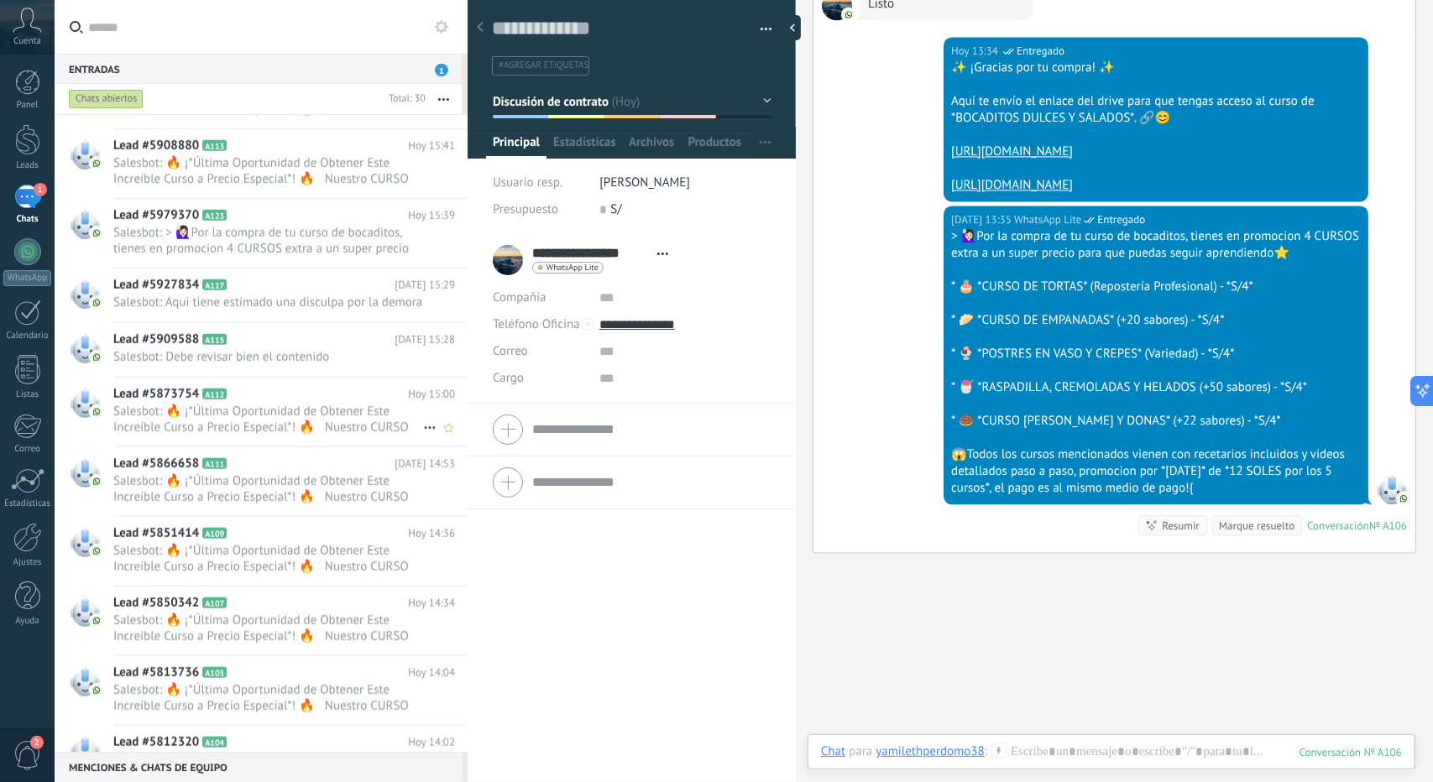
scroll to position [1002, 0]
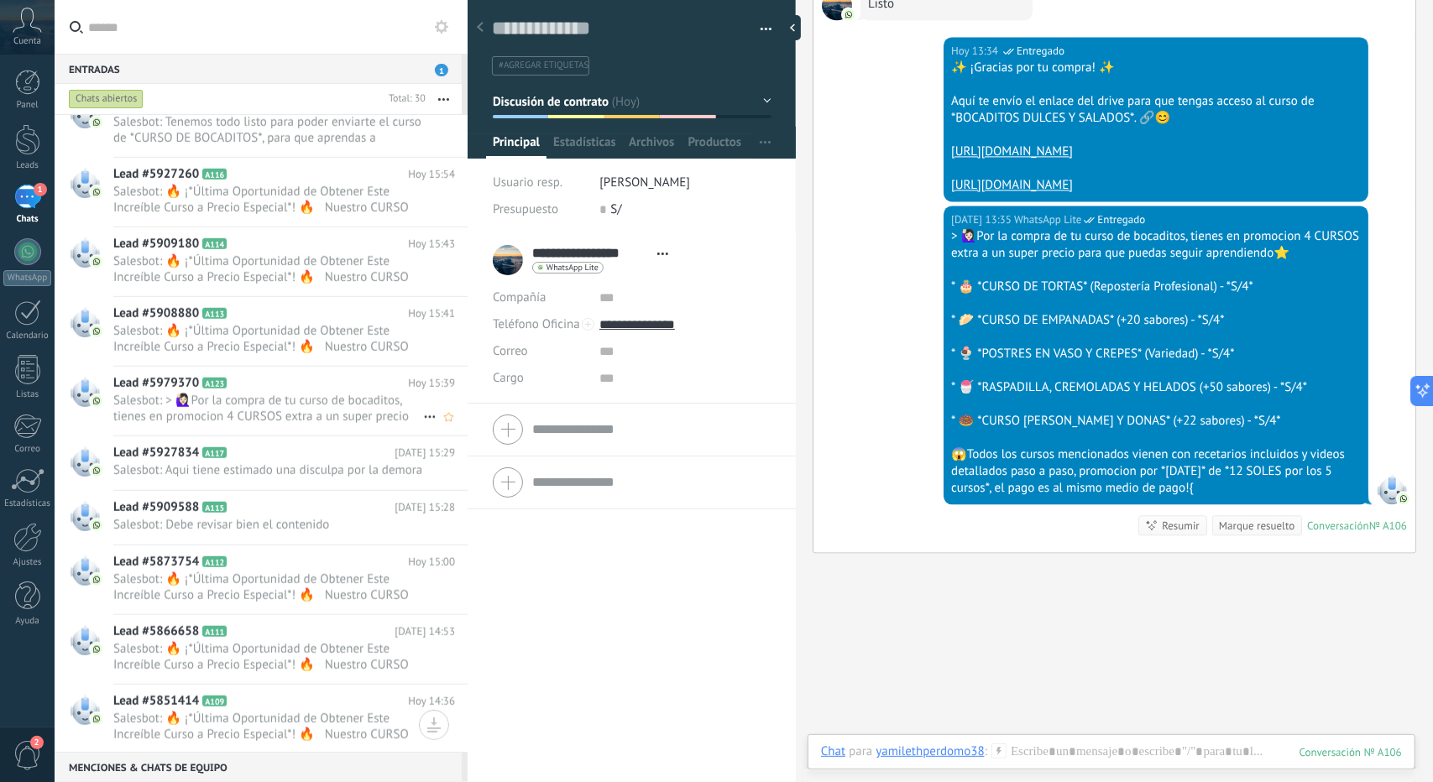
click at [232, 412] on span "Salesbot: > 🙋🏻‍♀Por la compra de tu curso de bocaditos, tienes en promocion 4 C…" at bounding box center [268, 409] width 310 height 32
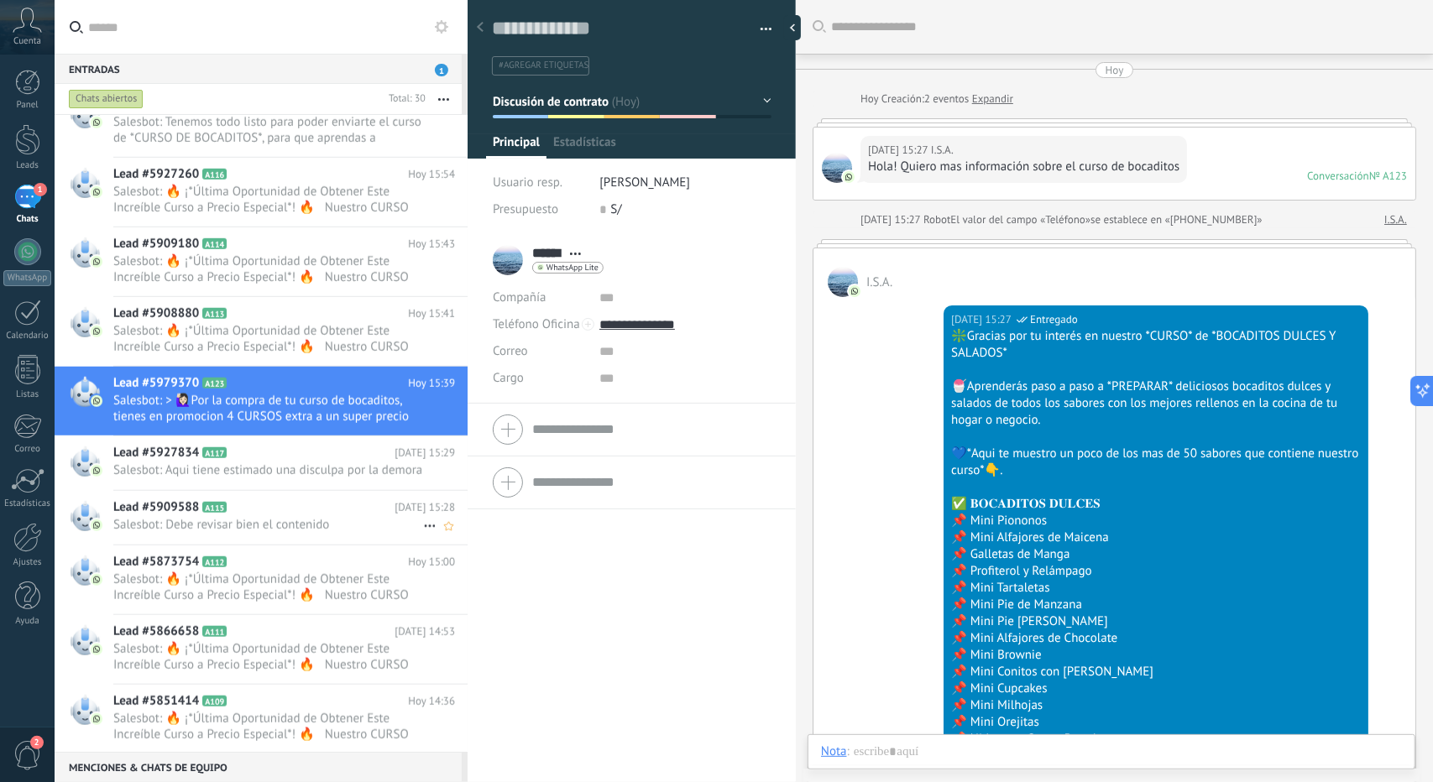
scroll to position [2187, 0]
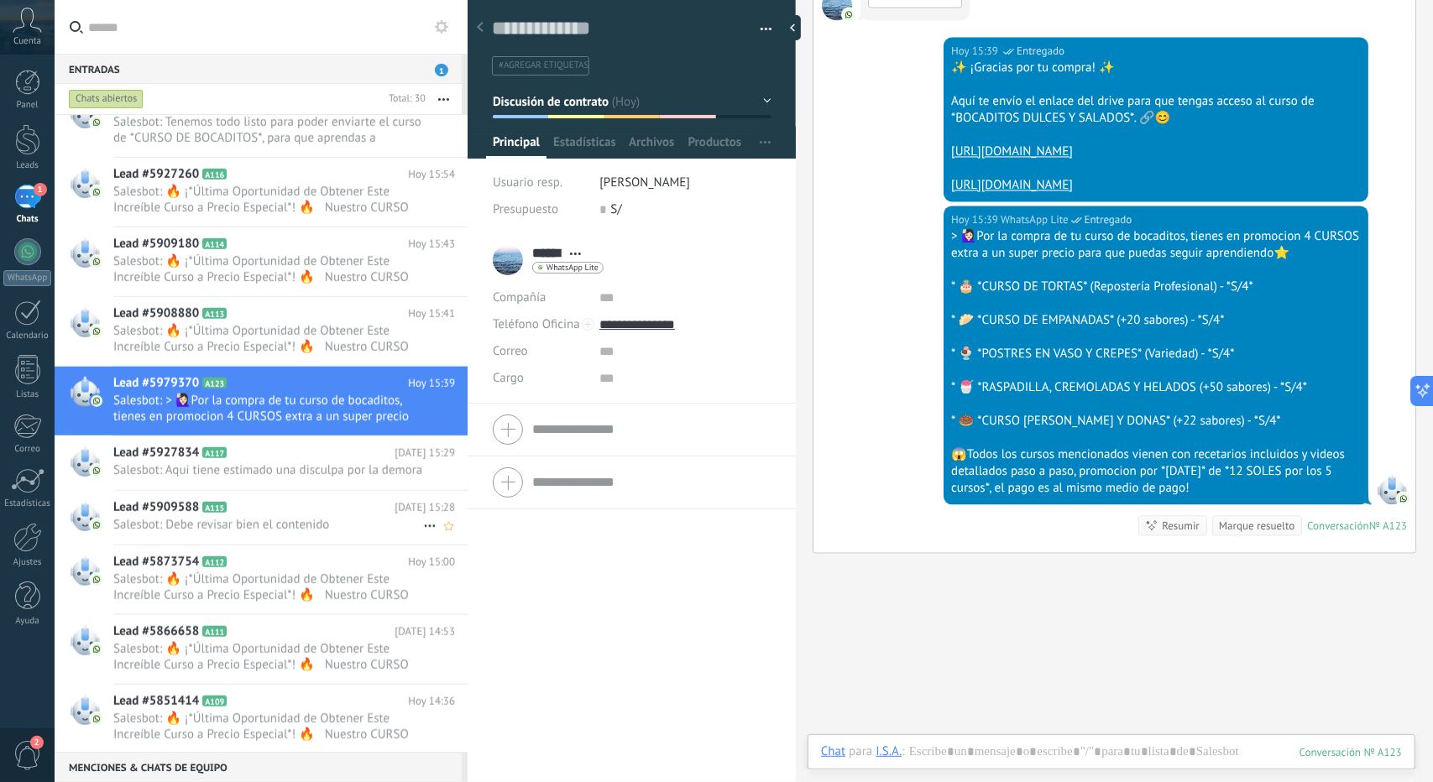
click at [274, 515] on h2 "Lead #5909588 A115" at bounding box center [253, 507] width 281 height 17
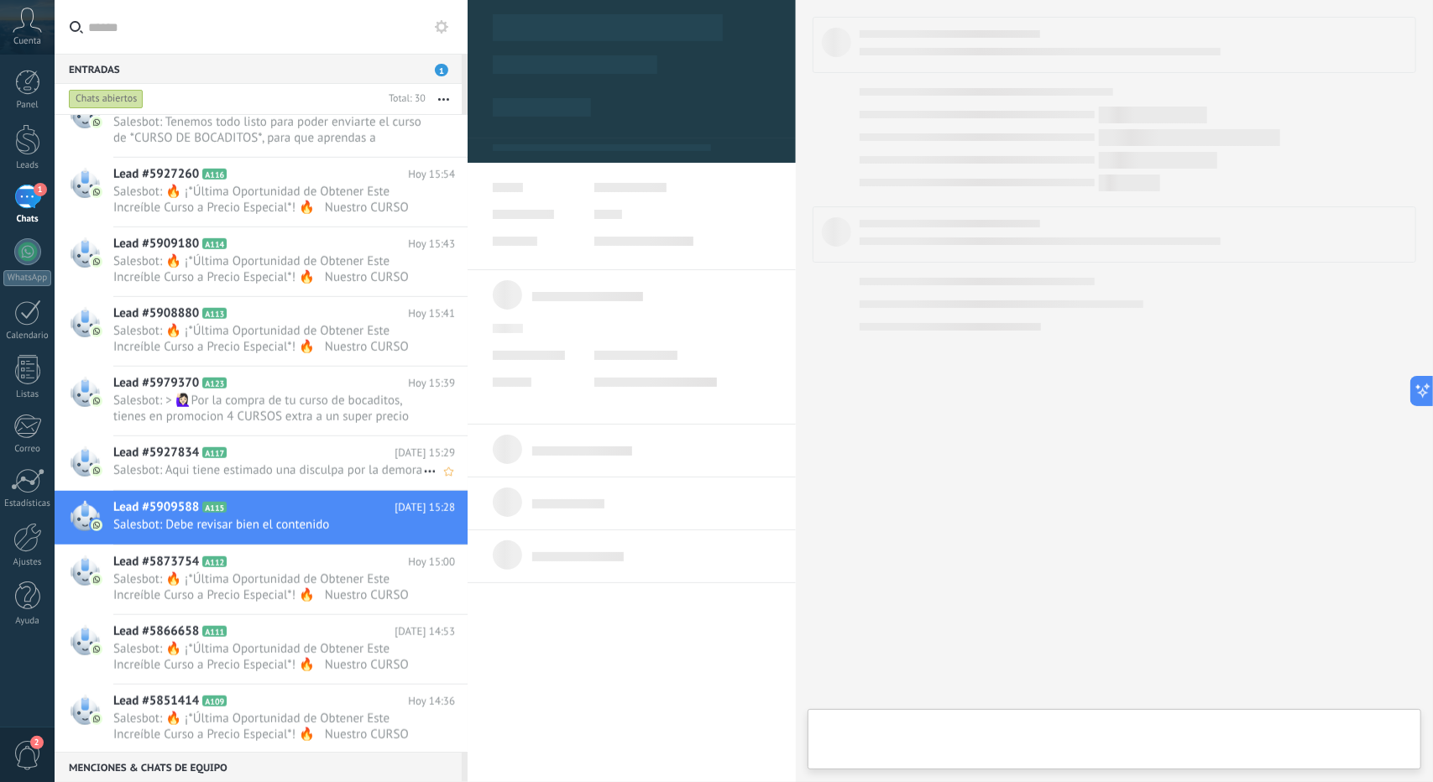
click at [265, 478] on span "Salesbot: Aqui tiene estimado una disculpa por la demora" at bounding box center [268, 470] width 310 height 16
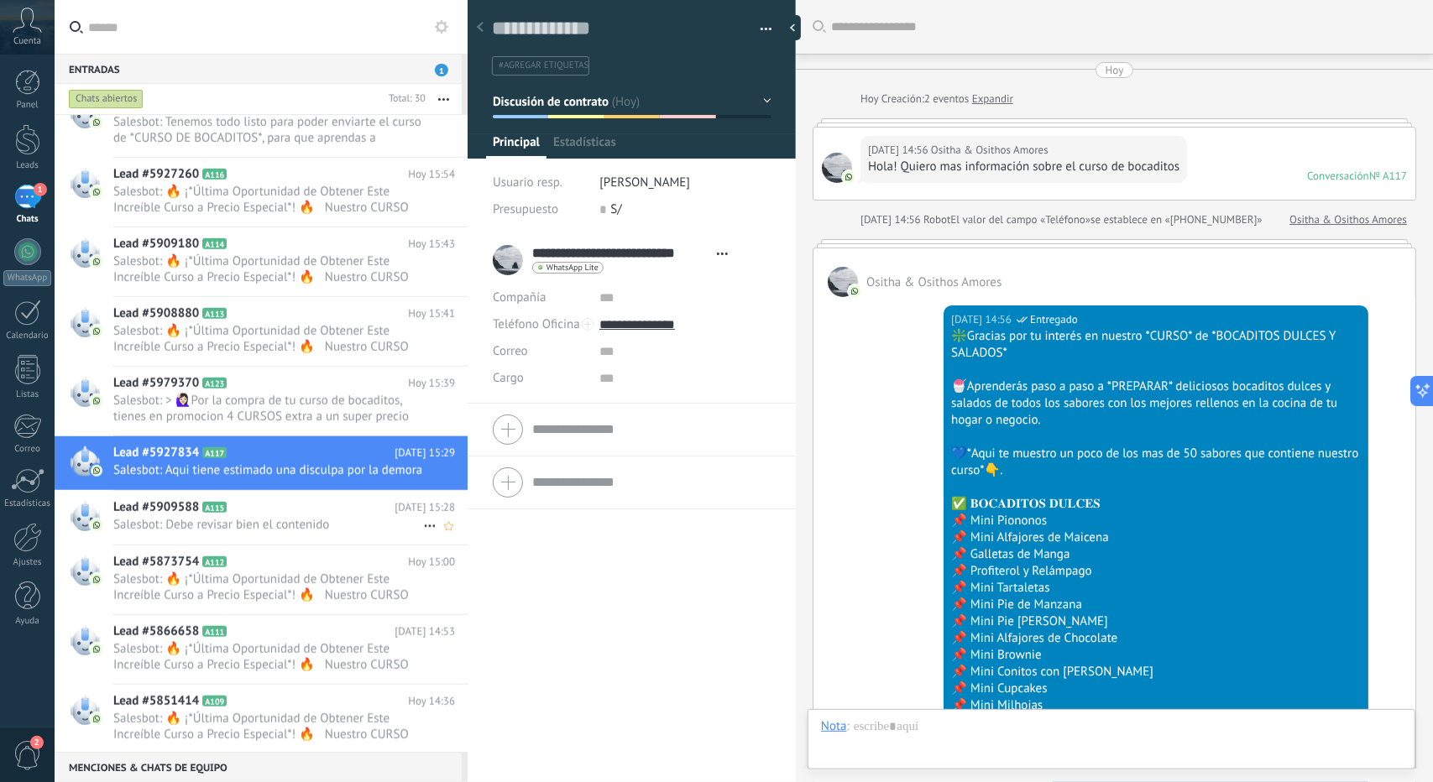
scroll to position [2440, 0]
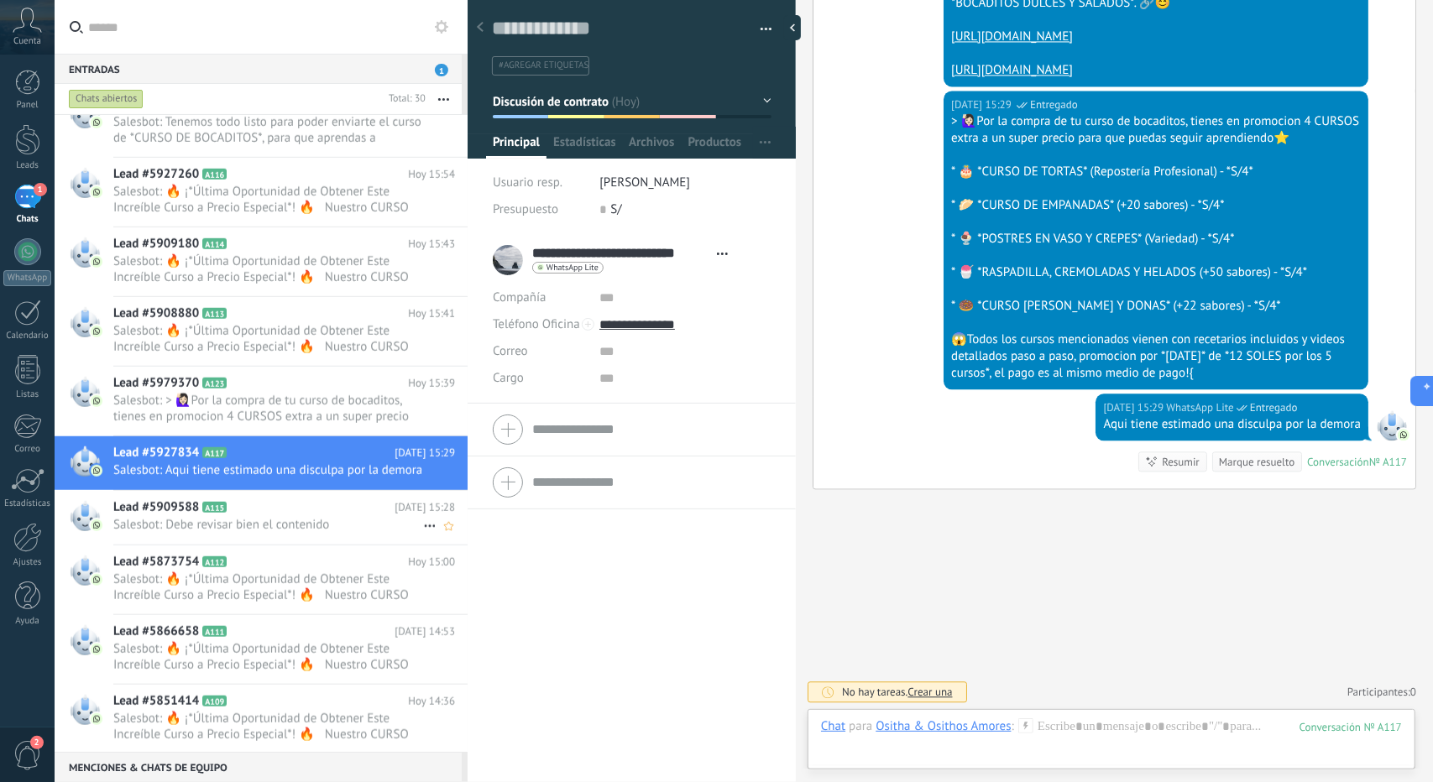
click at [299, 533] on span "Salesbot: Debe revisar bien el contenido" at bounding box center [268, 525] width 310 height 16
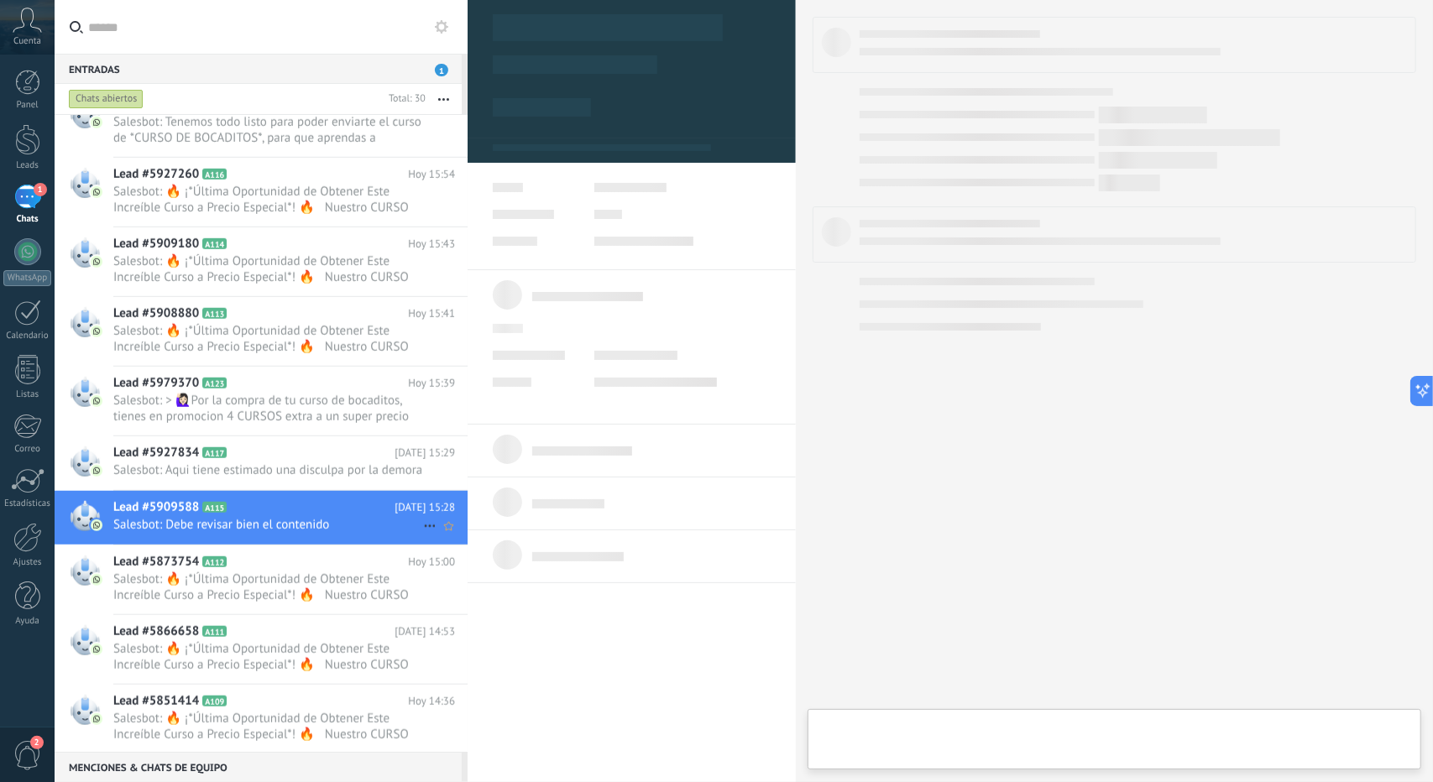
type textarea "**********"
